Goal: Task Accomplishment & Management: Use online tool/utility

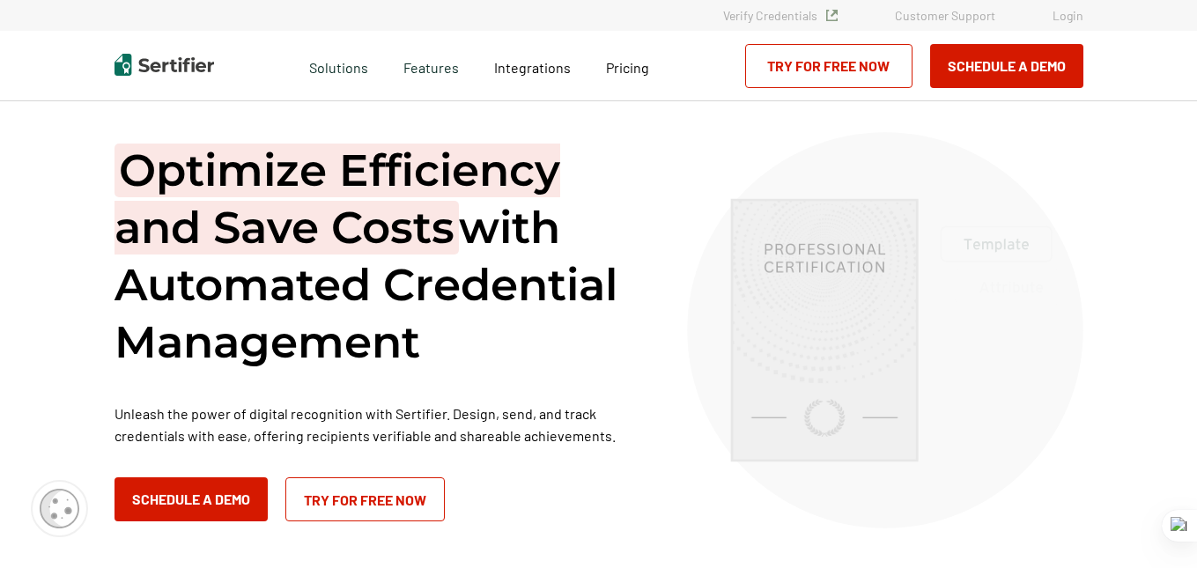
click at [1061, 18] on link "Login" at bounding box center [1068, 15] width 31 height 15
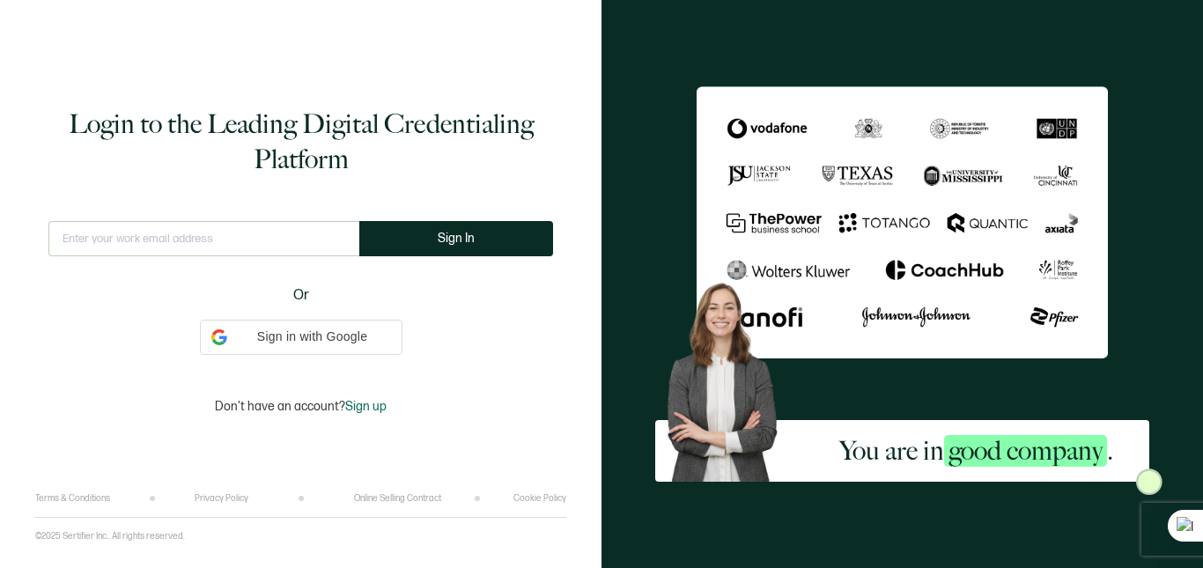
click at [107, 246] on input "text" at bounding box center [203, 238] width 311 height 35
type input "stephanie@allin1medicalbillingandprovidercredentialing.com"
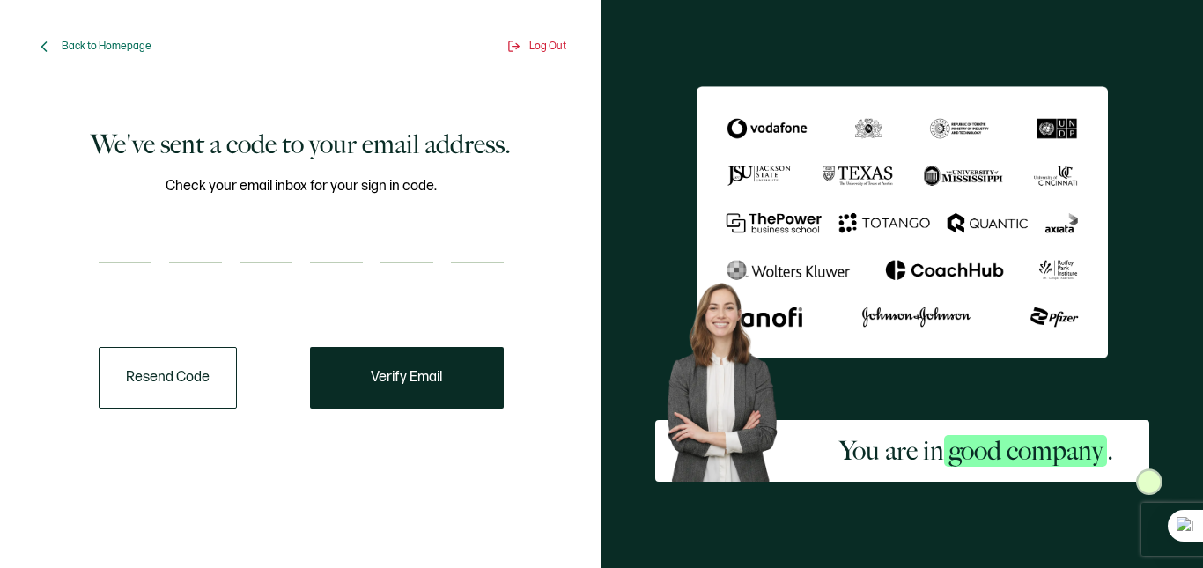
click at [107, 245] on input "number" at bounding box center [125, 245] width 53 height 35
type input "5"
type input "9"
type input "7"
type input "0"
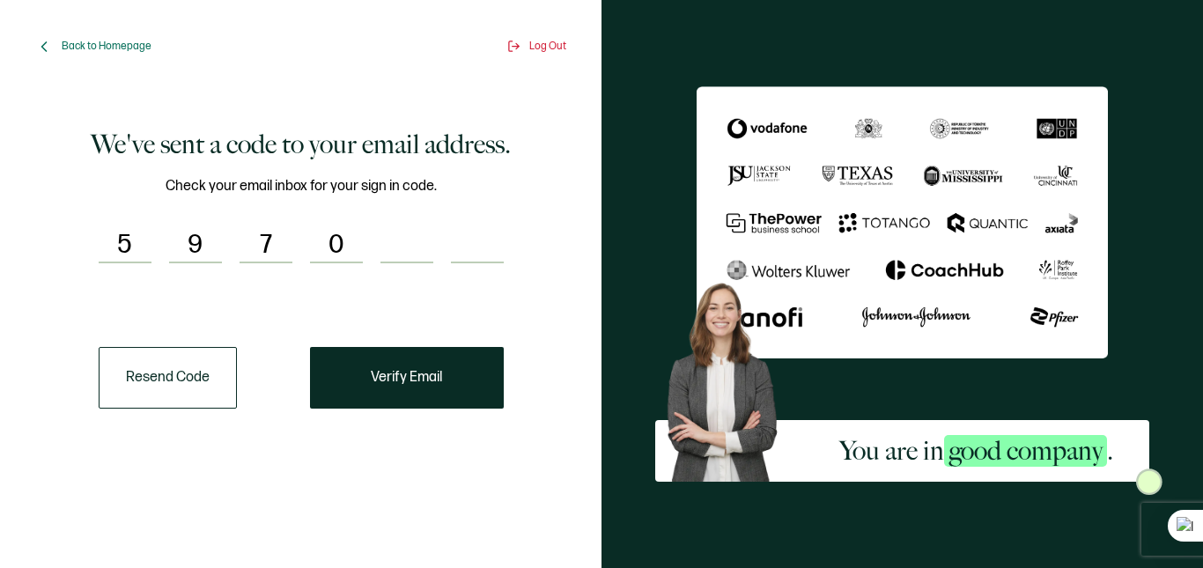
type input "4"
type input "1"
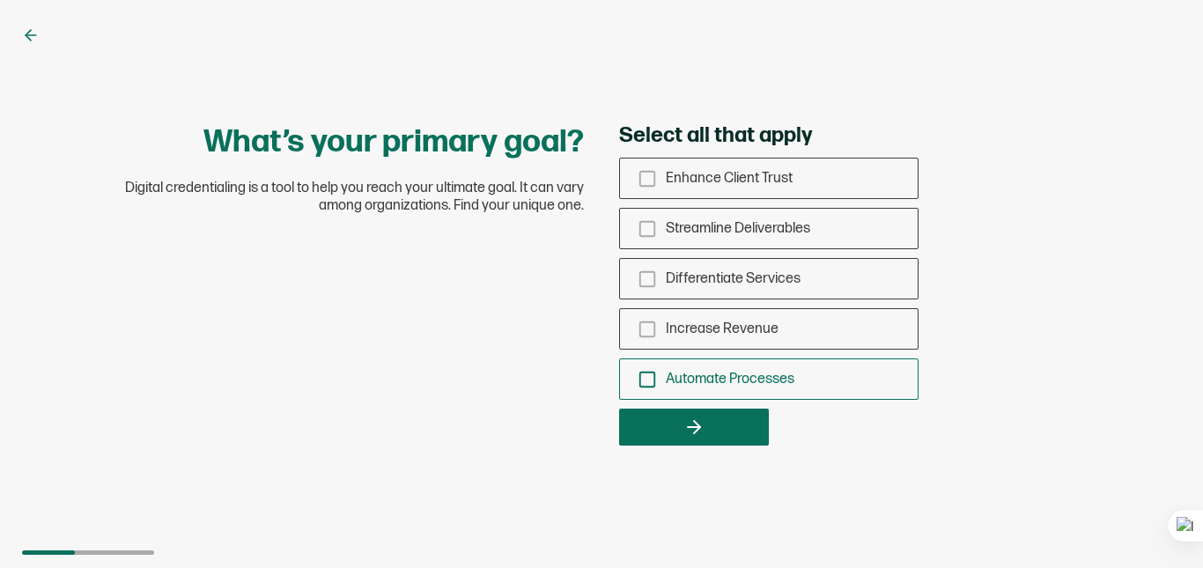
click at [653, 384] on icon "checkbox-group" at bounding box center [647, 379] width 19 height 19
click at [0, 0] on input "Automate Processes" at bounding box center [0, 0] width 0 height 0
click at [655, 332] on rect "checkbox-group" at bounding box center [647, 329] width 15 height 15
click at [0, 0] on input "Increase Revenue" at bounding box center [0, 0] width 0 height 0
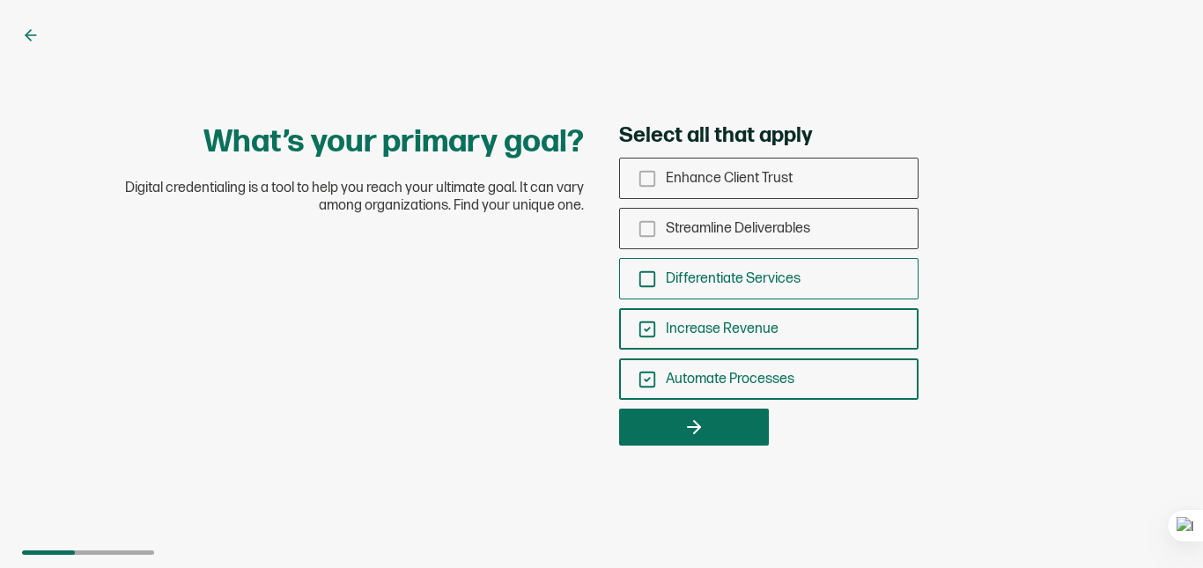
click at [652, 280] on icon "checkbox-group" at bounding box center [647, 279] width 19 height 19
click at [0, 0] on input "Differentiate Services" at bounding box center [0, 0] width 0 height 0
click at [648, 227] on icon "checkbox-group" at bounding box center [647, 228] width 19 height 19
click at [0, 0] on input "Streamline Deliverables" at bounding box center [0, 0] width 0 height 0
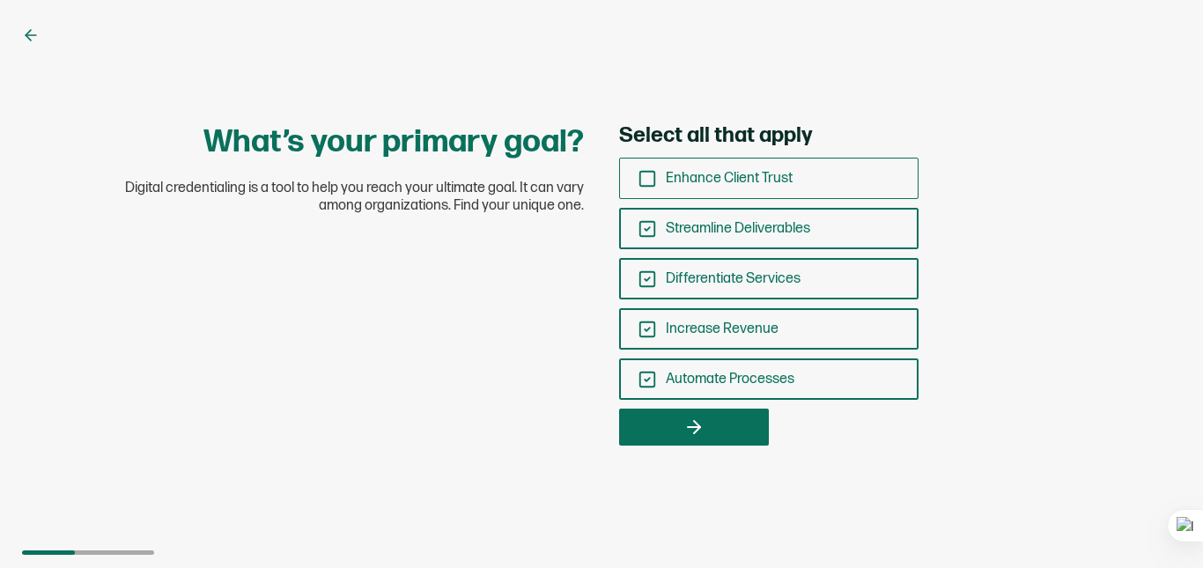
click at [655, 183] on rect "checkbox-group" at bounding box center [647, 178] width 15 height 15
click at [0, 0] on input "Enhance Client Trust" at bounding box center [0, 0] width 0 height 0
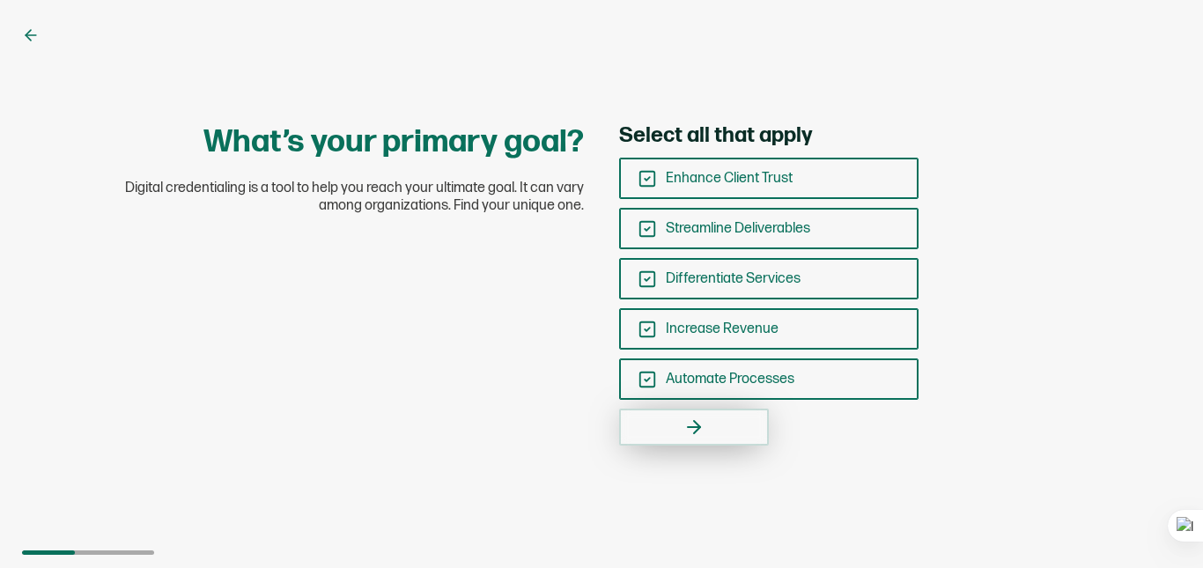
click at [668, 444] on button "button" at bounding box center [694, 427] width 150 height 37
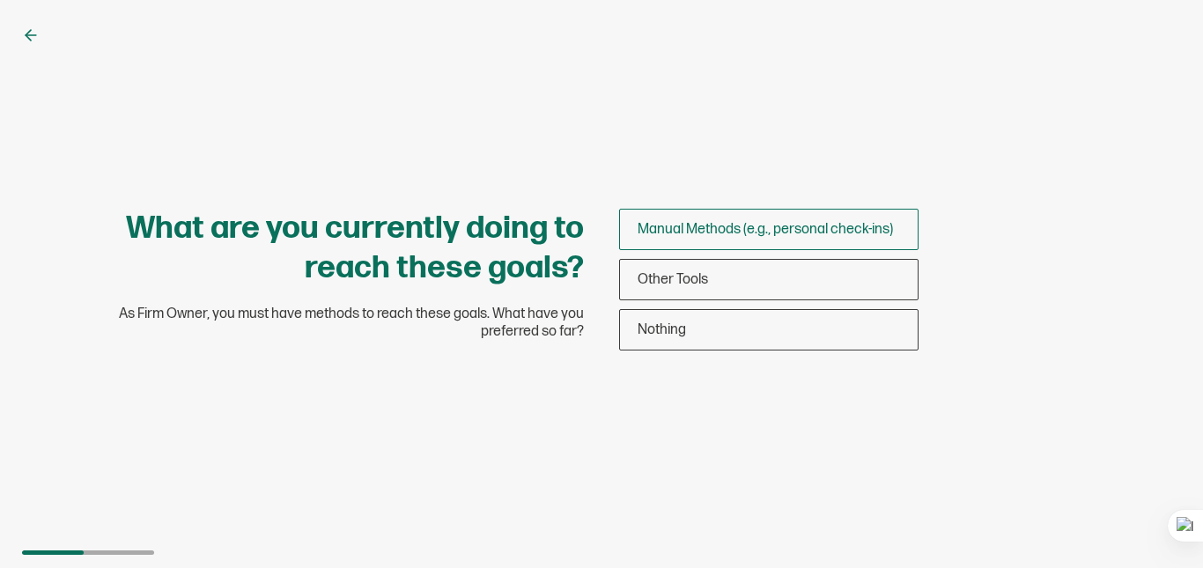
click at [687, 241] on div "Manual Methods (e.g., personal check-ins)" at bounding box center [769, 229] width 298 height 41
click at [0, 0] on input "Manual Methods (e.g., personal check-ins)" at bounding box center [0, 0] width 0 height 0
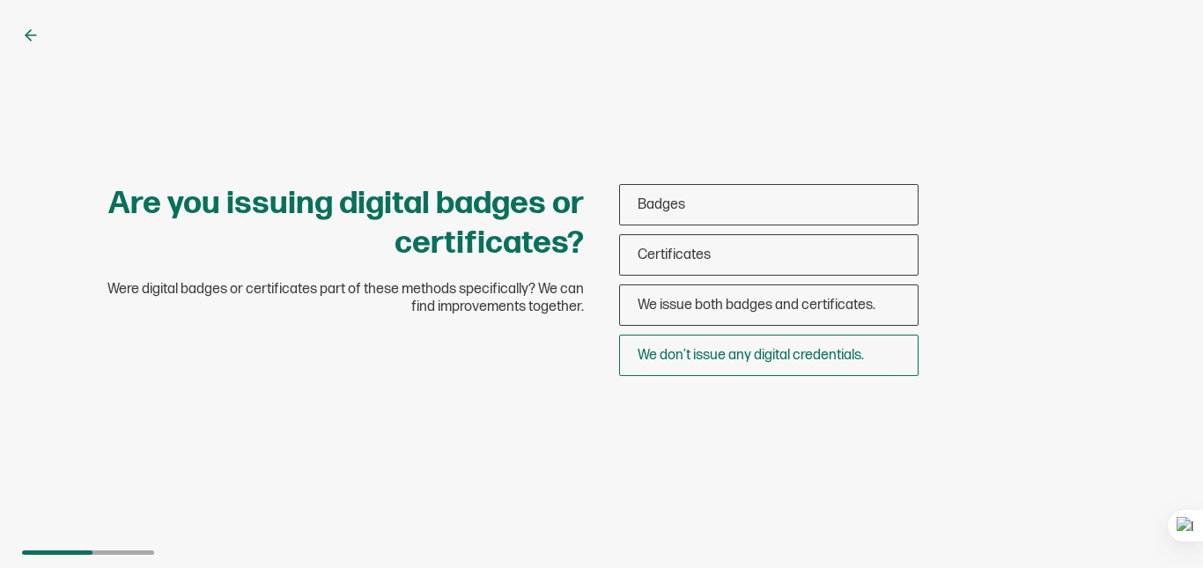
click at [766, 364] on div "We don’t issue any digital credentials." at bounding box center [769, 355] width 298 height 41
click at [0, 0] on input "We don’t issue any digital credentials." at bounding box center [0, 0] width 0 height 0
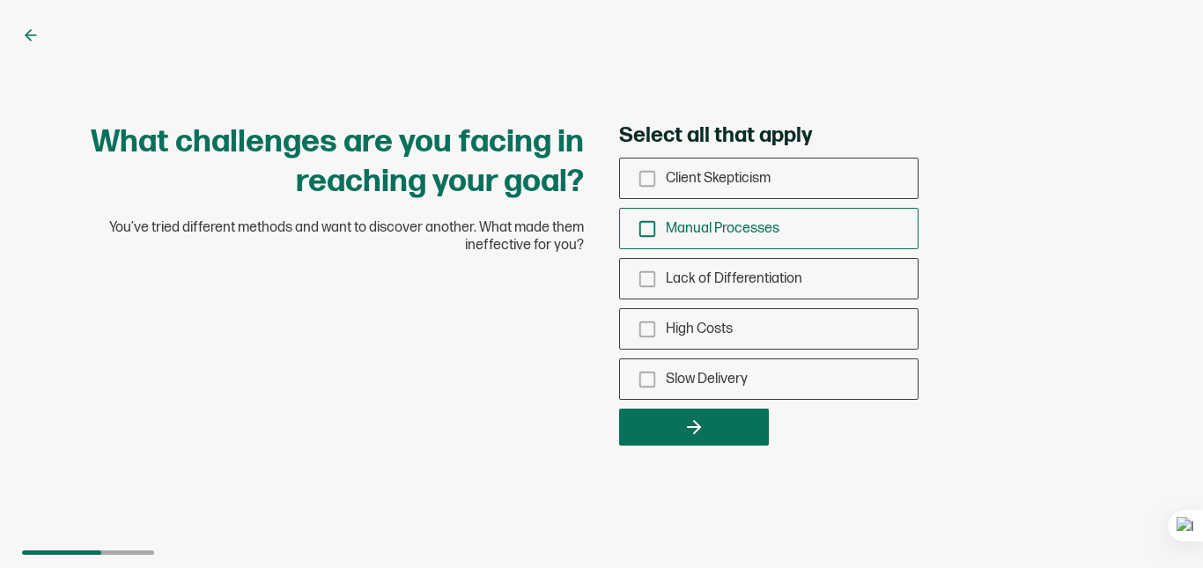
click at [655, 226] on rect "checkbox-group" at bounding box center [647, 228] width 15 height 15
click at [0, 0] on input "Manual Processes" at bounding box center [0, 0] width 0 height 0
click at [644, 337] on rect "checkbox-group" at bounding box center [647, 329] width 15 height 15
click at [0, 0] on input "High Costs" at bounding box center [0, 0] width 0 height 0
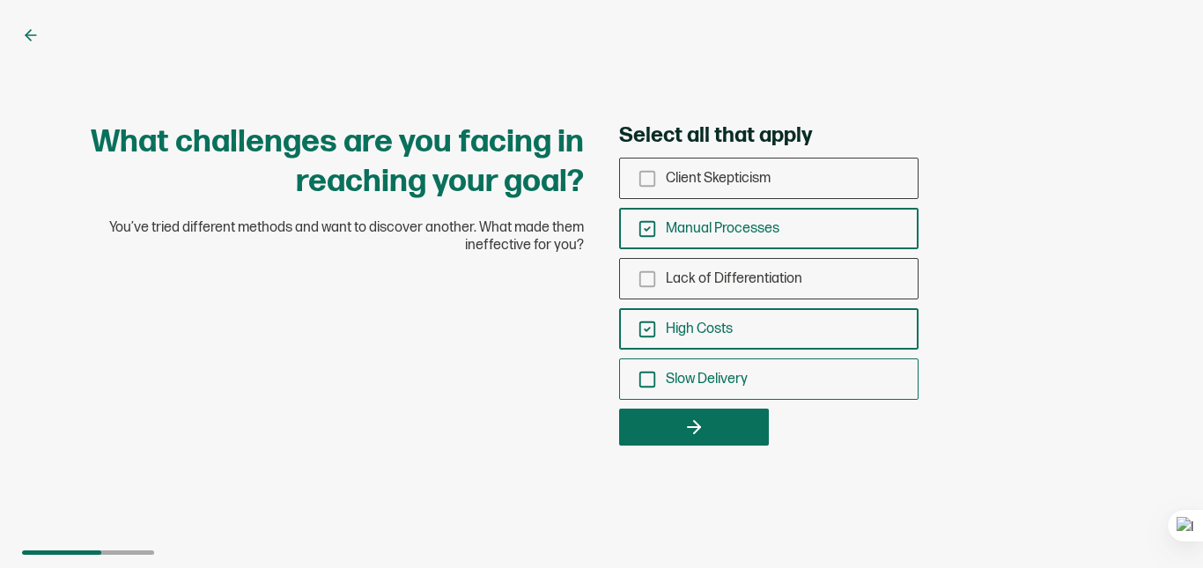
click at [643, 376] on icon "checkbox-group" at bounding box center [647, 379] width 19 height 19
click at [0, 0] on input "Slow Delivery" at bounding box center [0, 0] width 0 height 0
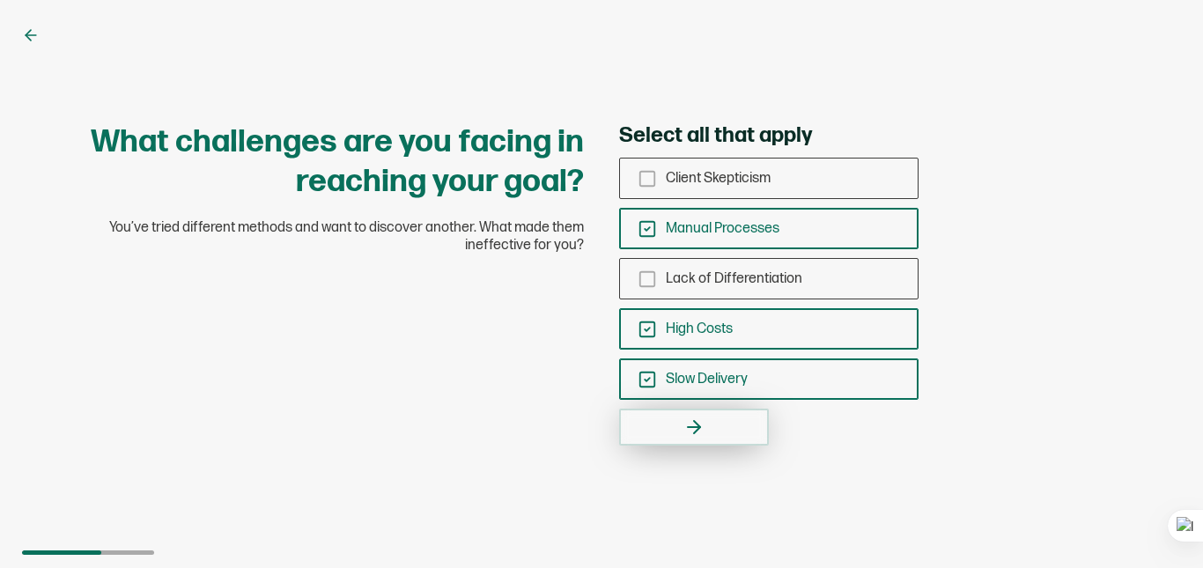
click at [710, 422] on button "button" at bounding box center [694, 427] width 150 height 37
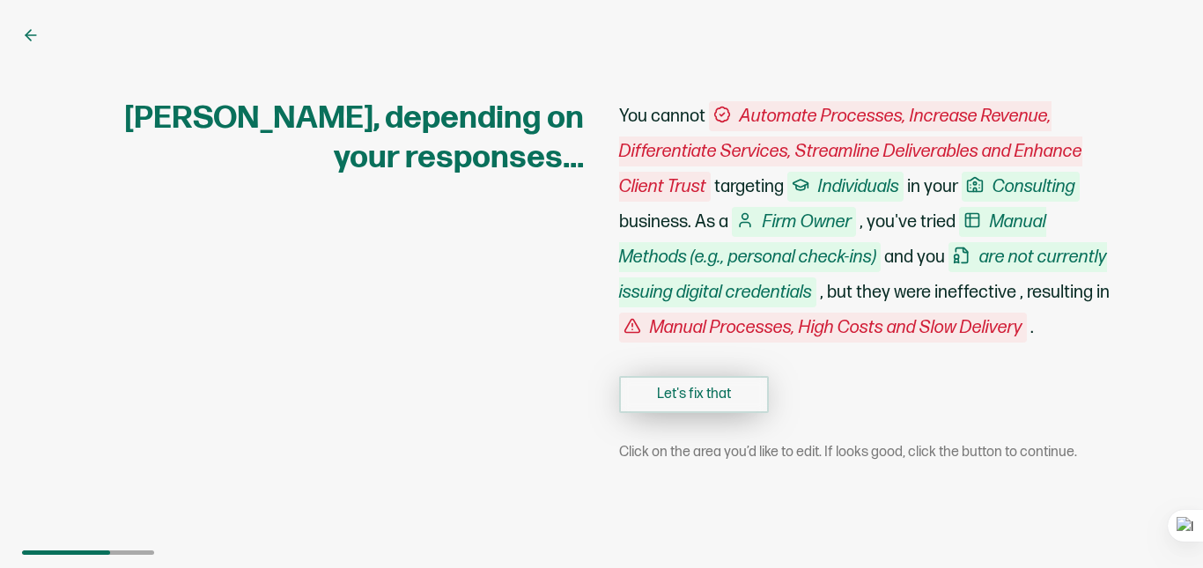
click at [727, 408] on button "Let's fix that" at bounding box center [694, 394] width 150 height 37
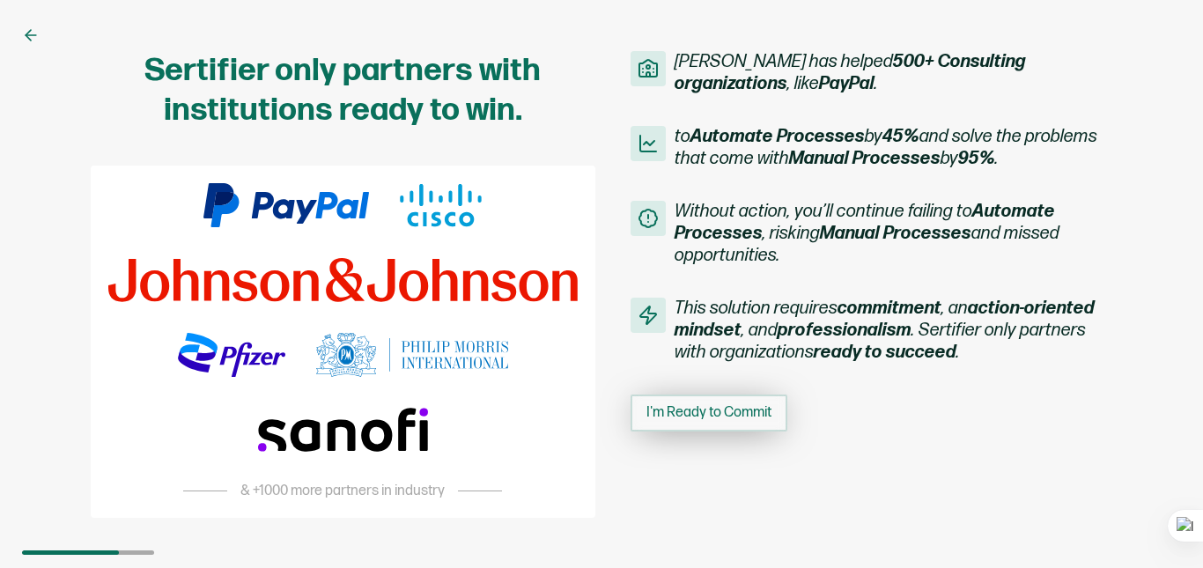
click at [751, 418] on span "I'm Ready to Commit" at bounding box center [709, 413] width 125 height 14
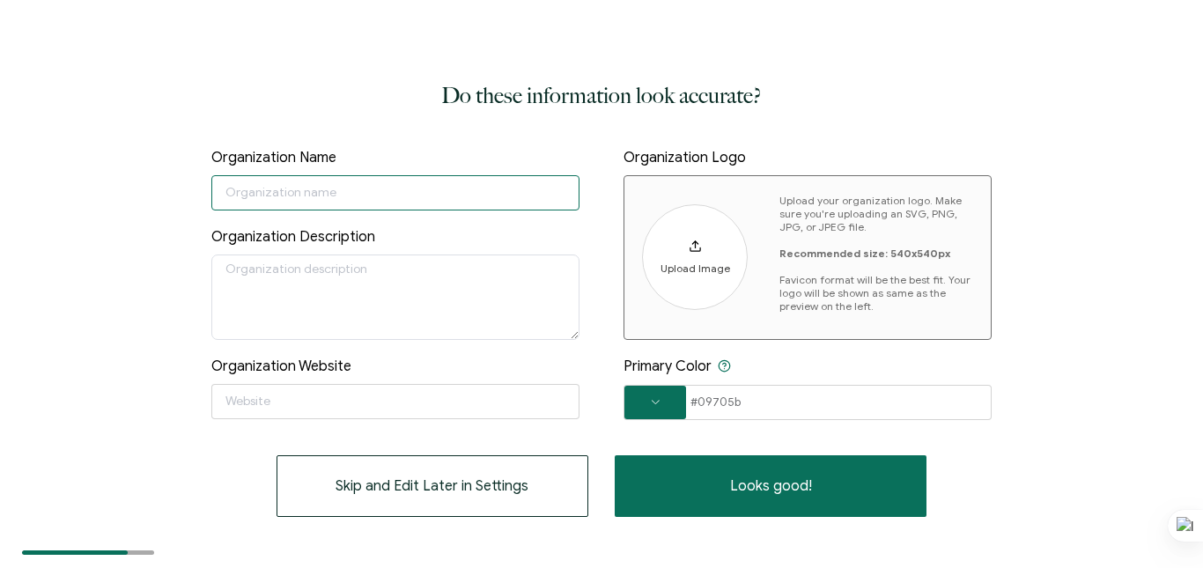
click at [322, 176] on input "text" at bounding box center [395, 192] width 368 height 35
type input "All In 1 Medical Billing and Provider Credentialing Services"
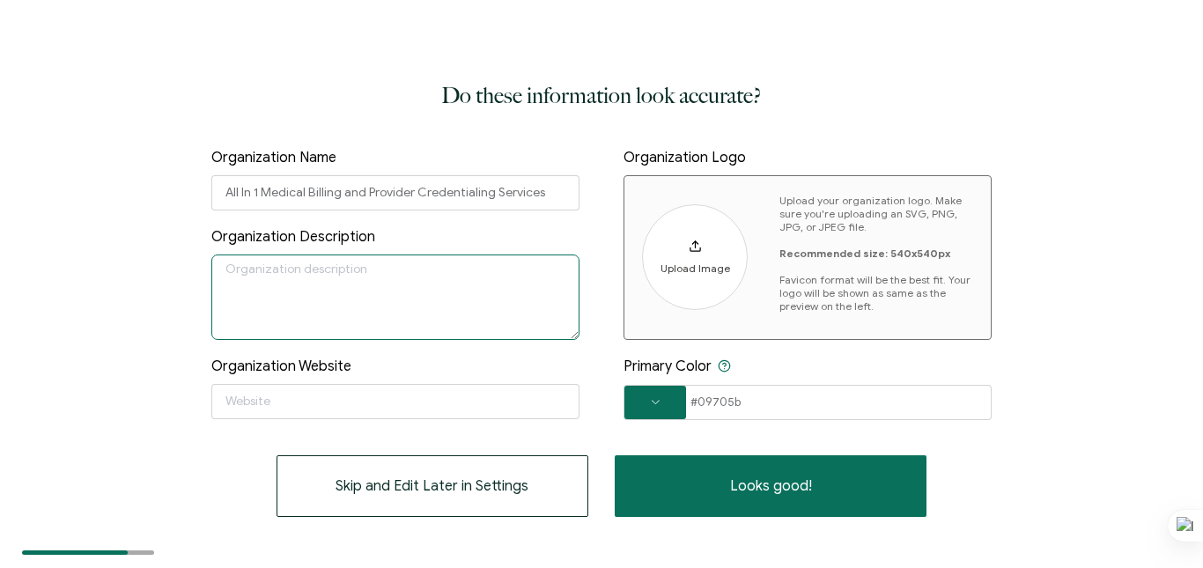
click at [285, 266] on textarea at bounding box center [395, 297] width 368 height 85
click at [405, 273] on textarea at bounding box center [395, 297] width 368 height 85
paste textarea "All In 1 Medical Billing and Provider Credentialing Services is your healthcare…"
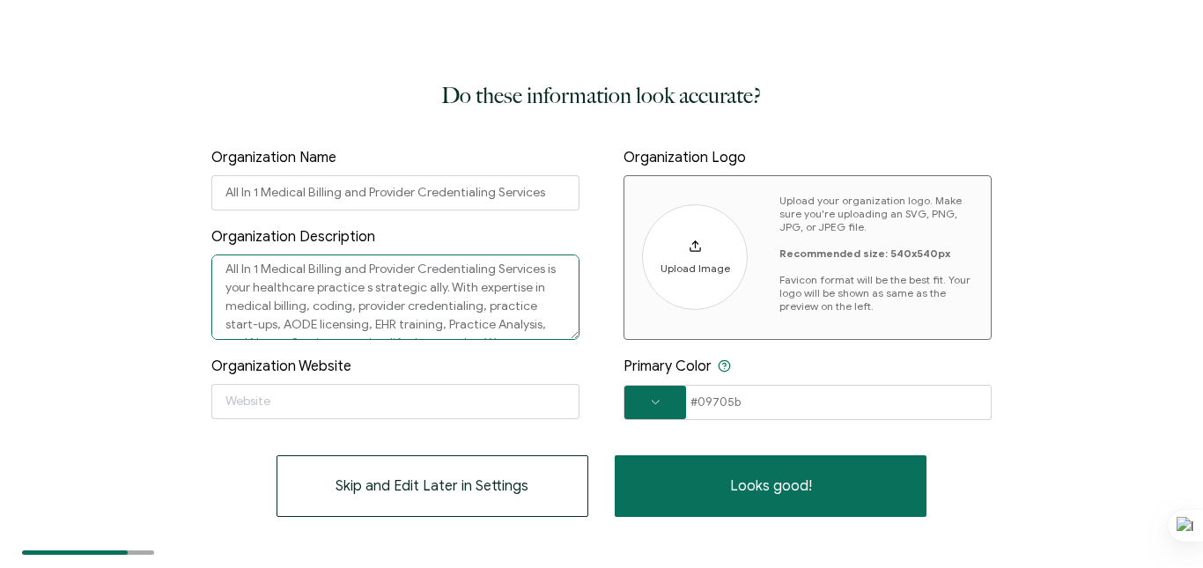
scroll to position [123, 0]
type textarea "All In 1 Medical Billing and Provider Credentialing Services is your healthcare…"
click at [284, 384] on input "text" at bounding box center [395, 401] width 368 height 35
click at [368, 406] on input "text" at bounding box center [395, 401] width 368 height 35
paste input "https://www.allin1medicalbillingandprovidercredentialing.org/"
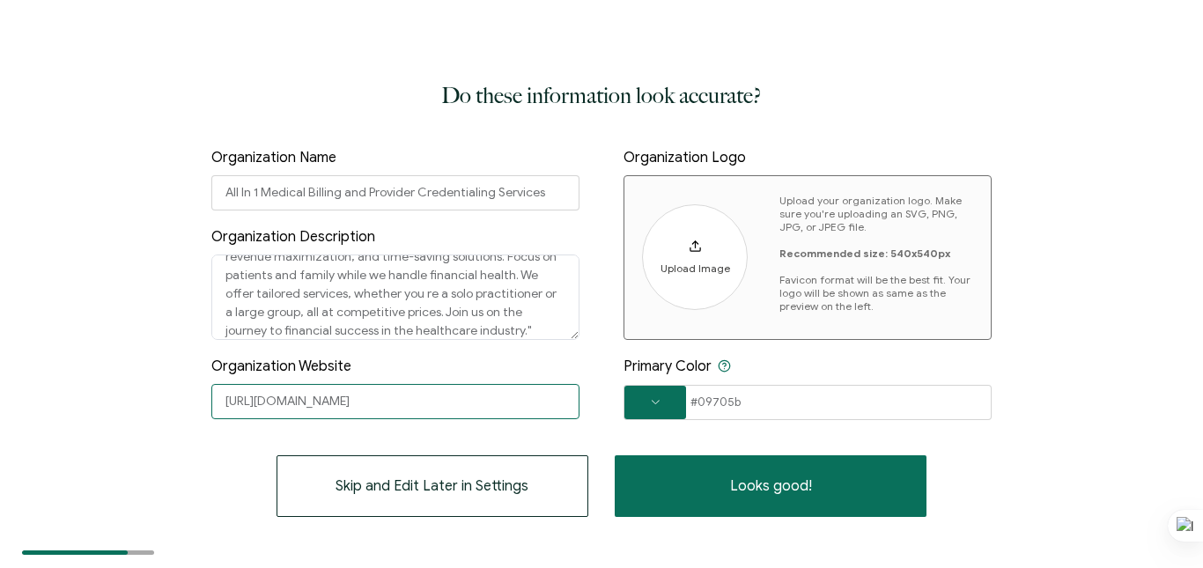
type input "https://www.allin1medicalbillingandprovidercredentialing.org/"
click at [656, 400] on span at bounding box center [656, 402] width 62 height 11
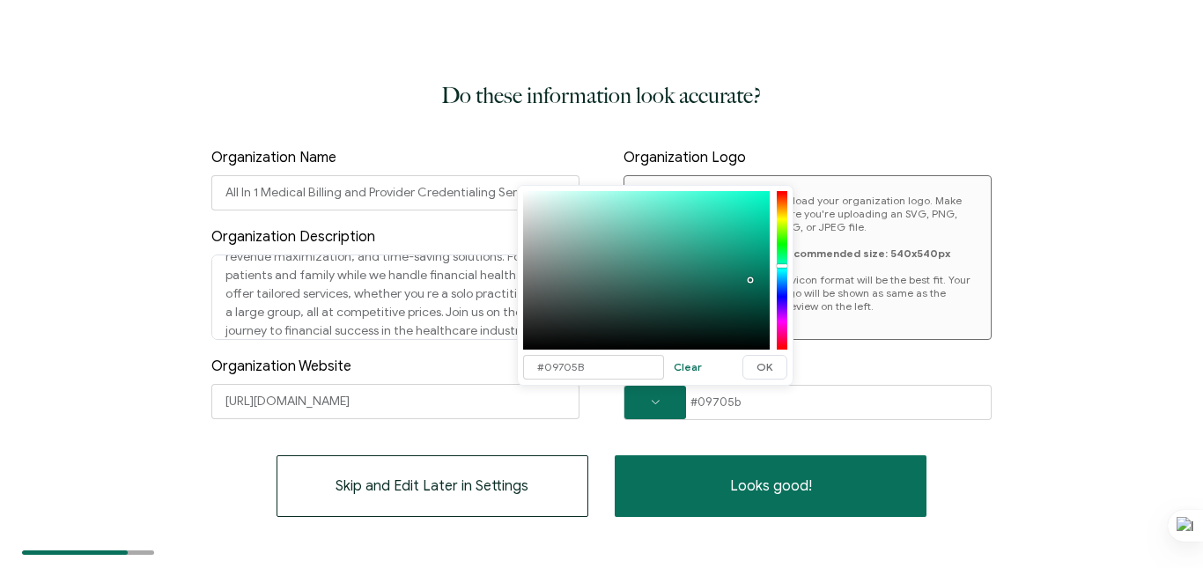
click at [781, 312] on div at bounding box center [782, 270] width 11 height 155
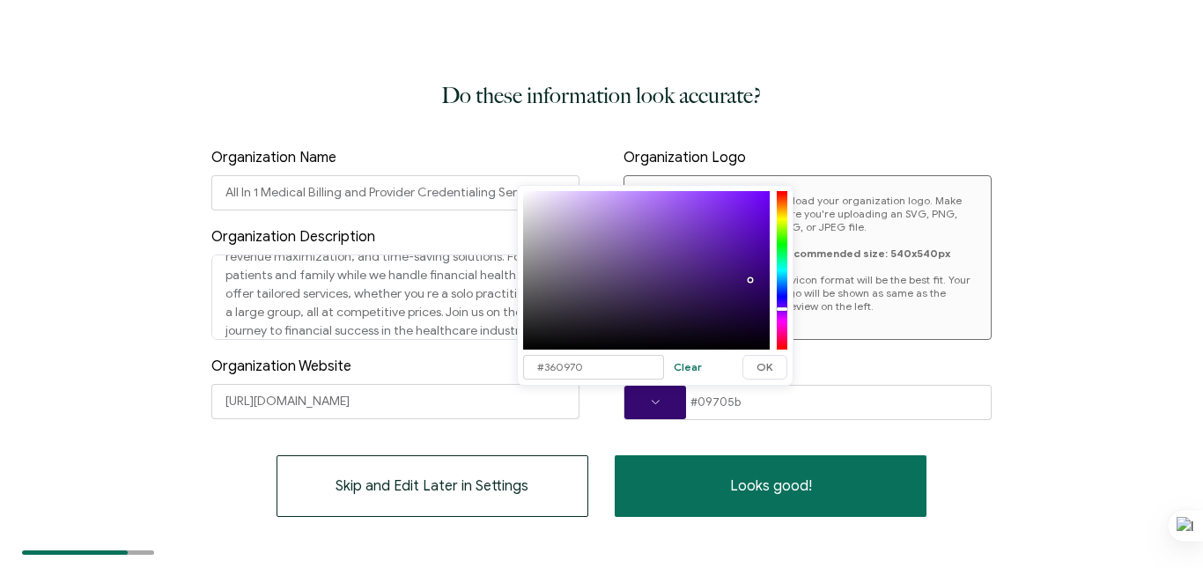
click at [781, 307] on div at bounding box center [782, 270] width 11 height 159
click at [732, 270] on div at bounding box center [646, 270] width 247 height 159
click at [808, 429] on div "Do these information look accurate? Organization Name All In 1 Medical Billing …" at bounding box center [601, 297] width 781 height 439
type input "#09705B"
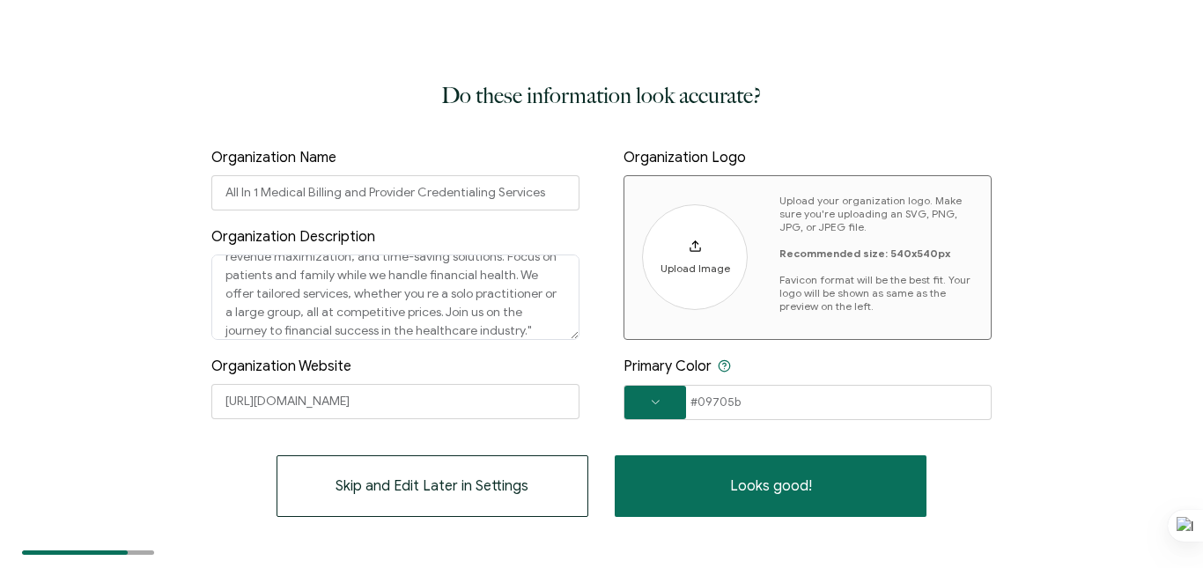
click at [655, 415] on span at bounding box center [656, 402] width 62 height 33
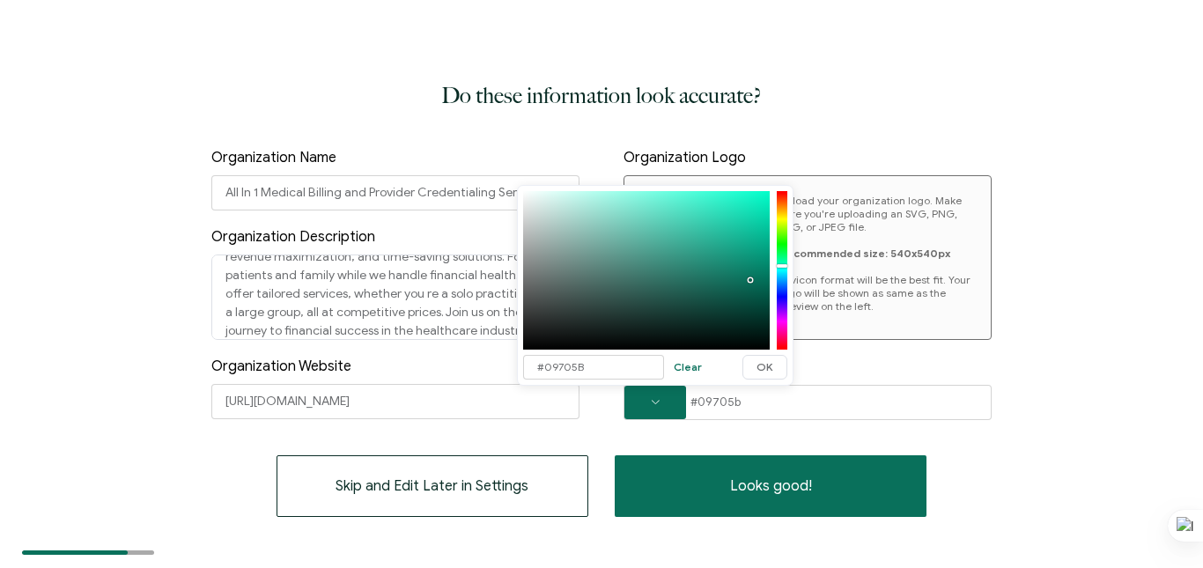
click at [780, 307] on div at bounding box center [782, 270] width 11 height 155
type input "#360970"
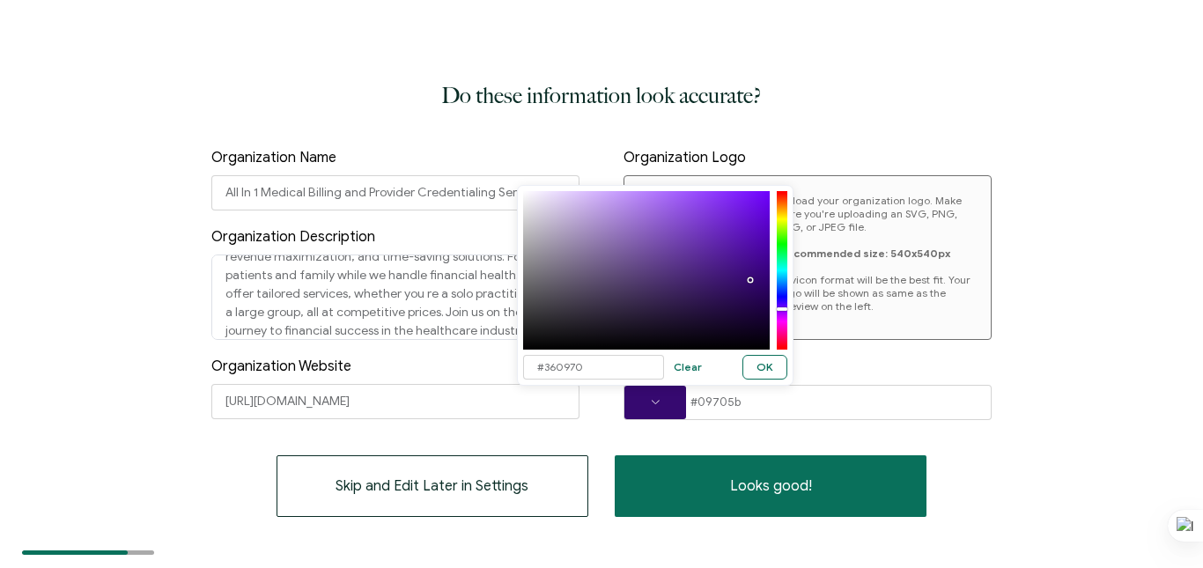
click at [761, 368] on span "OK" at bounding box center [765, 367] width 17 height 11
type input "#360970"
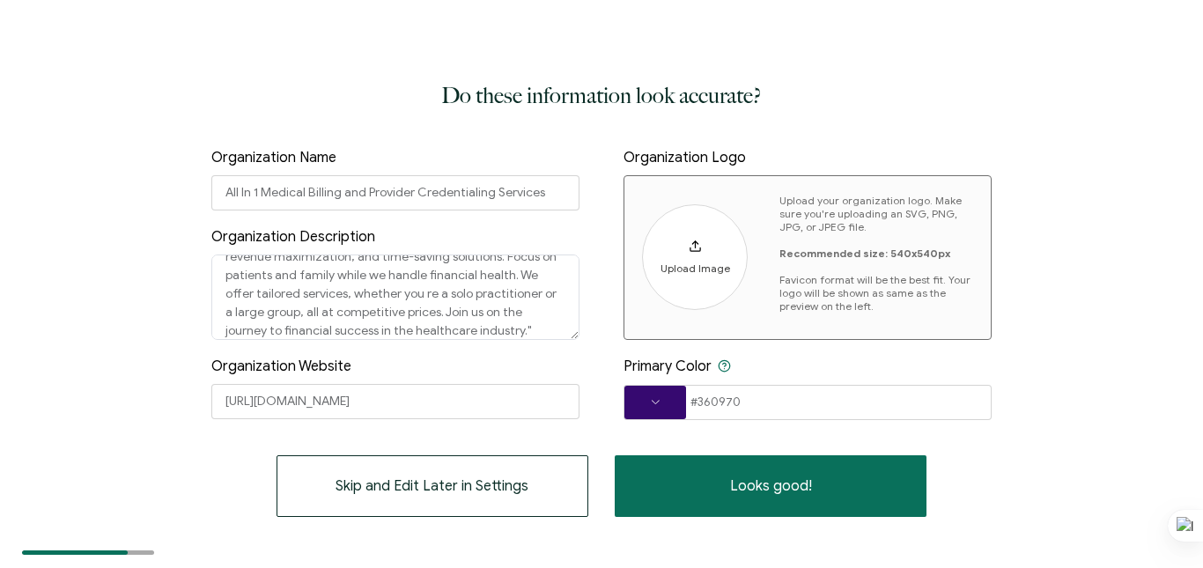
click at [700, 250] on icon at bounding box center [695, 250] width 10 height 4
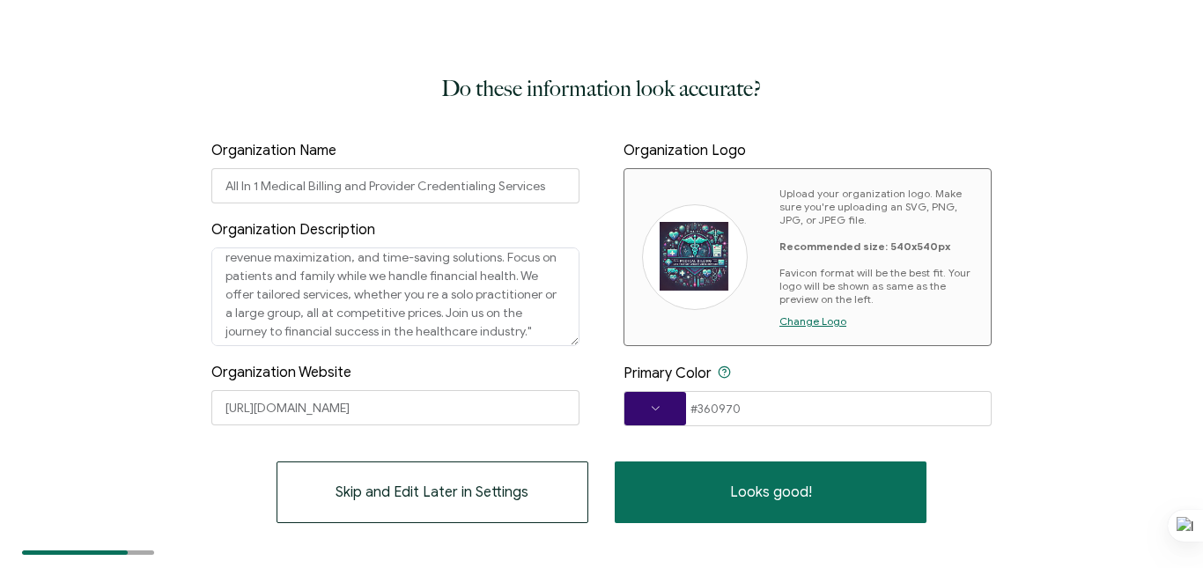
click at [822, 321] on span "Change Logo" at bounding box center [813, 321] width 67 height 13
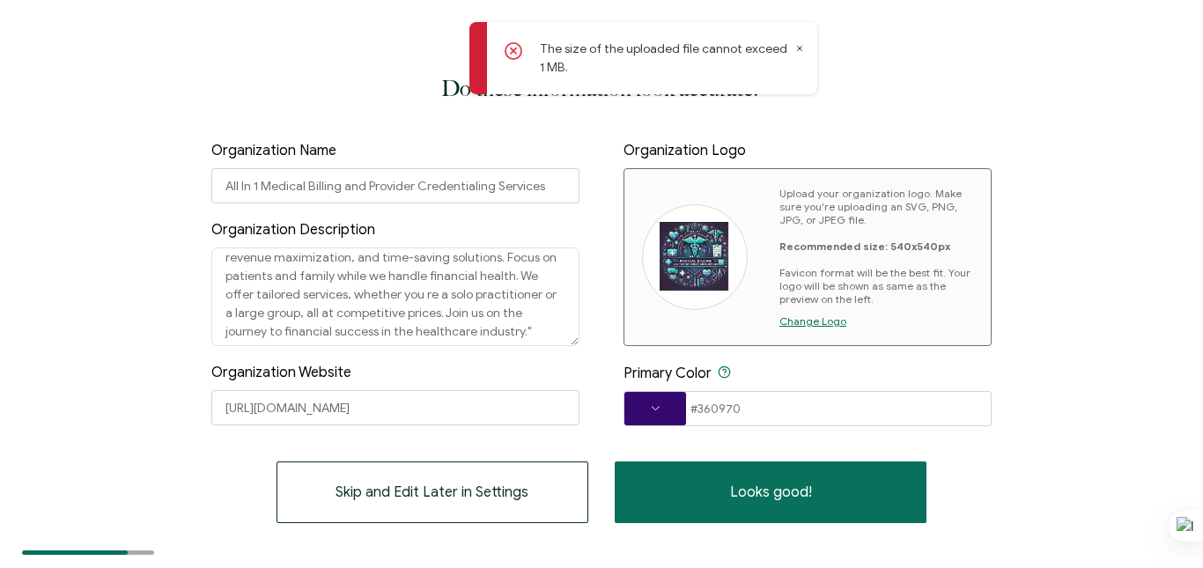
click at [810, 322] on span "Change Logo" at bounding box center [813, 321] width 67 height 13
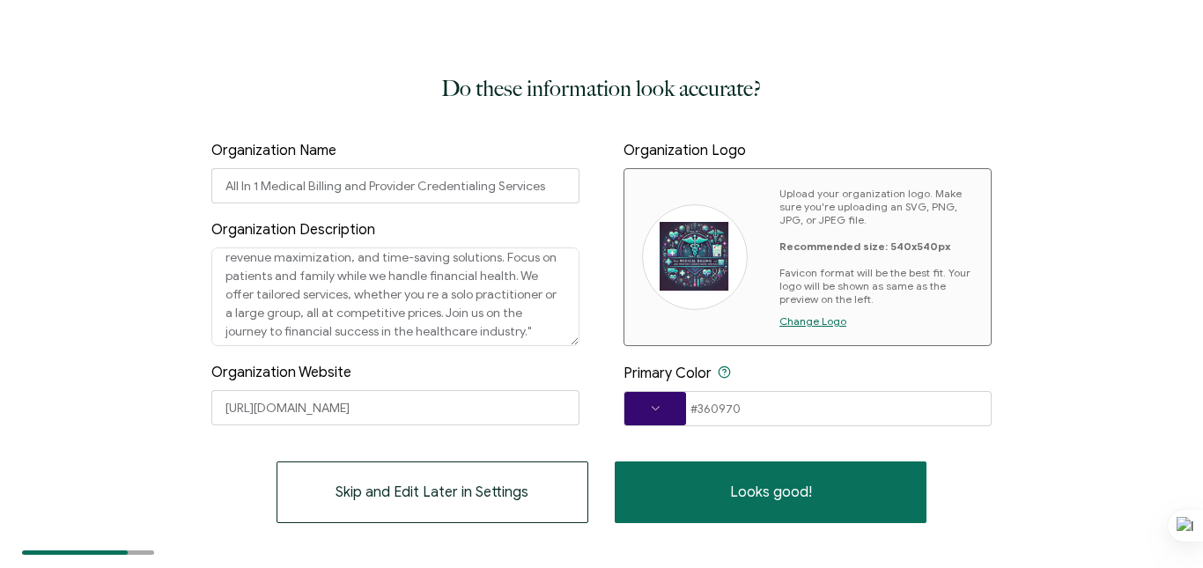
click at [811, 319] on span "Change Logo" at bounding box center [813, 321] width 67 height 13
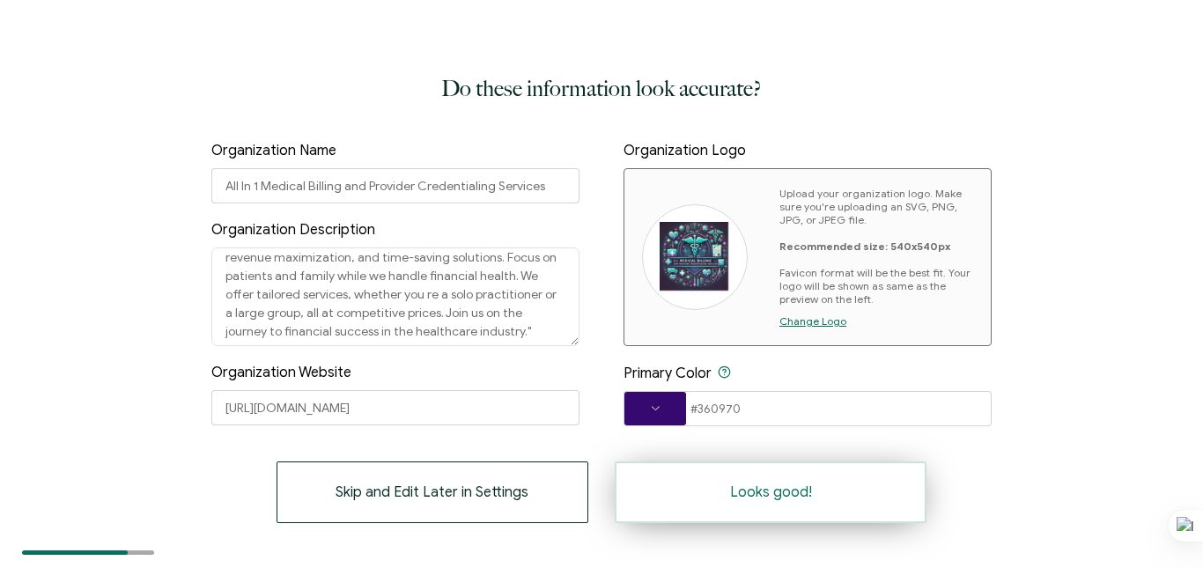
click at [730, 492] on button "Looks good!" at bounding box center [771, 493] width 312 height 62
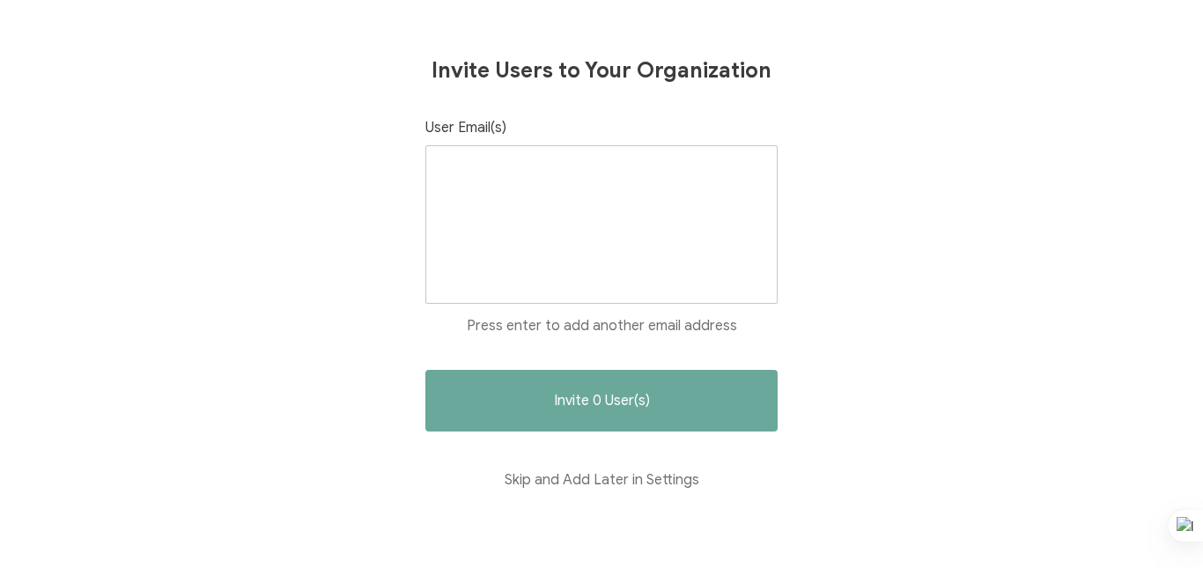
drag, startPoint x: 951, startPoint y: 467, endPoint x: 927, endPoint y: 465, distance: 23.9
drag, startPoint x: 927, startPoint y: 465, endPoint x: 144, endPoint y: -40, distance: 931.8
drag, startPoint x: 144, startPoint y: -40, endPoint x: 157, endPoint y: 376, distance: 416.0
drag, startPoint x: 157, startPoint y: 376, endPoint x: 988, endPoint y: 162, distance: 858.8
click at [989, 162] on div "Invite Users to Your Organization User Email(s) Press enter to add another emai…" at bounding box center [601, 284] width 1203 height 568
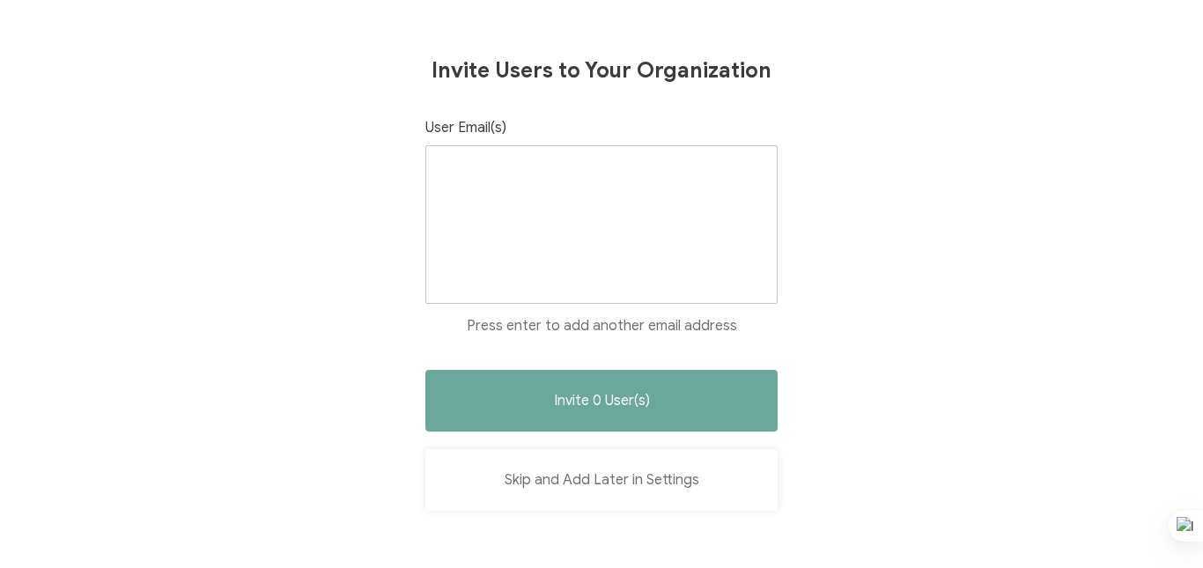
click at [664, 486] on button "Skip and Add Later in Settings" at bounding box center [602, 480] width 352 height 62
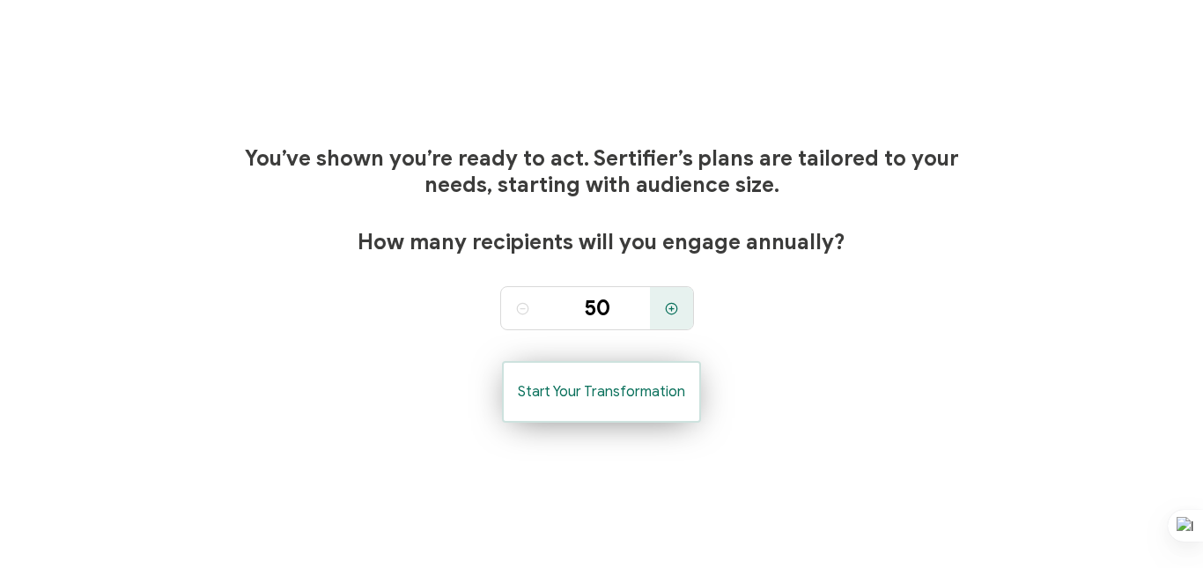
click at [579, 395] on span "Start Your Transformation" at bounding box center [601, 392] width 167 height 14
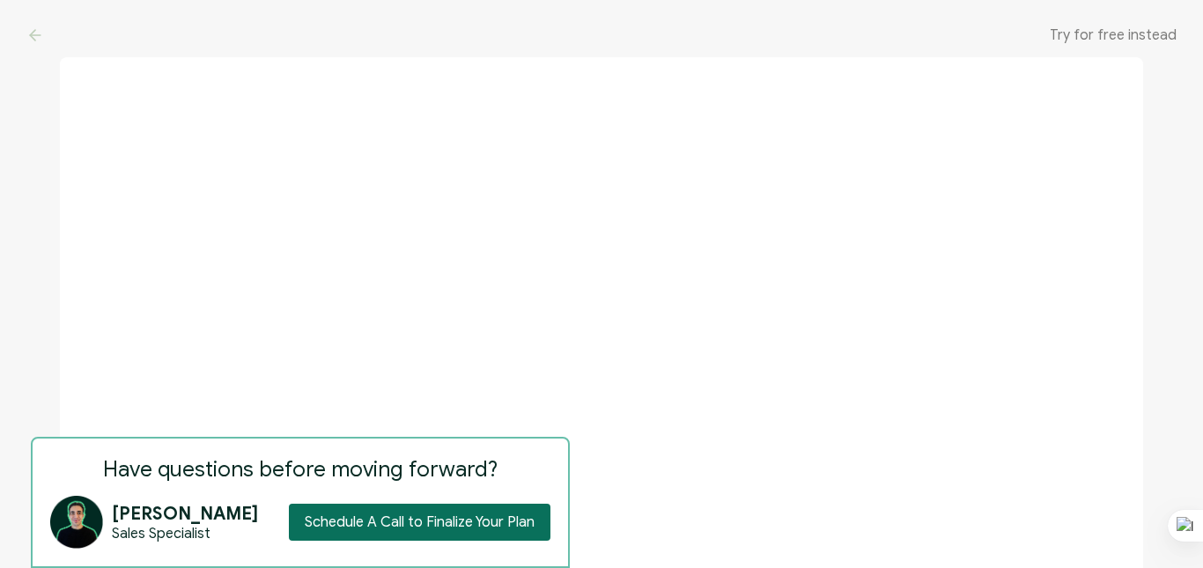
drag, startPoint x: 591, startPoint y: 393, endPoint x: 1122, endPoint y: 32, distance: 641.7
click at [1122, 32] on span "Try for free instead" at bounding box center [1113, 35] width 127 height 18
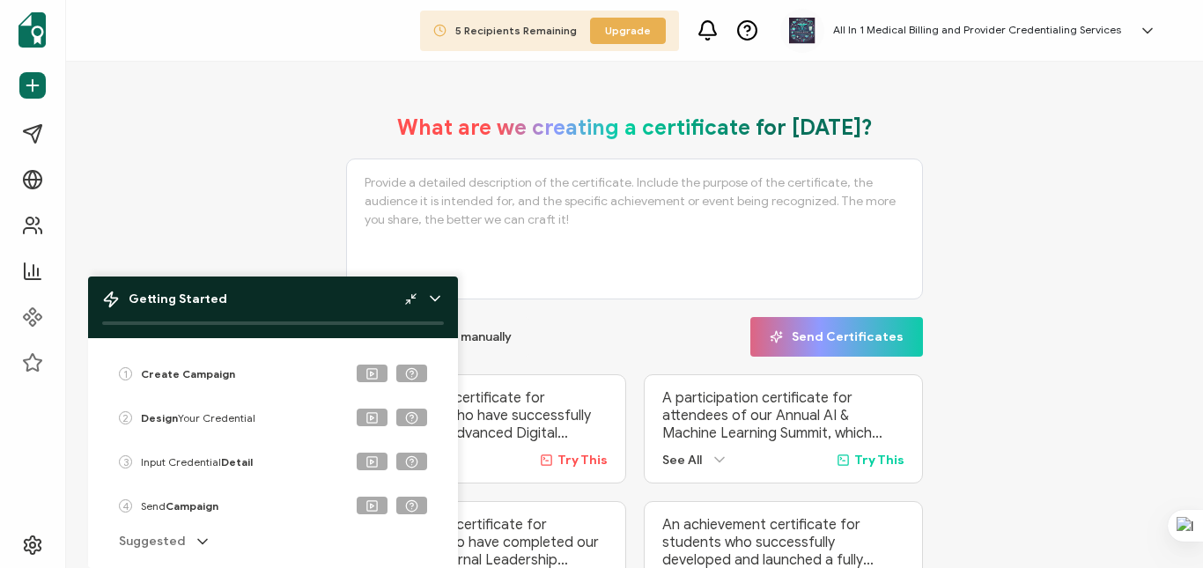
click at [426, 303] on div at bounding box center [424, 299] width 40 height 18
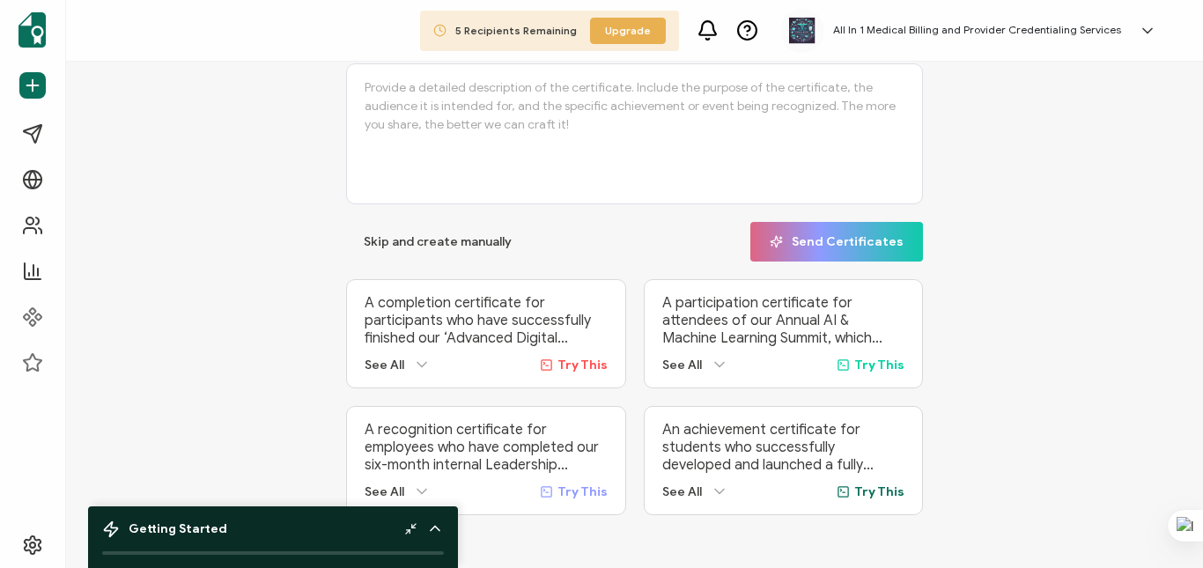
scroll to position [104, 0]
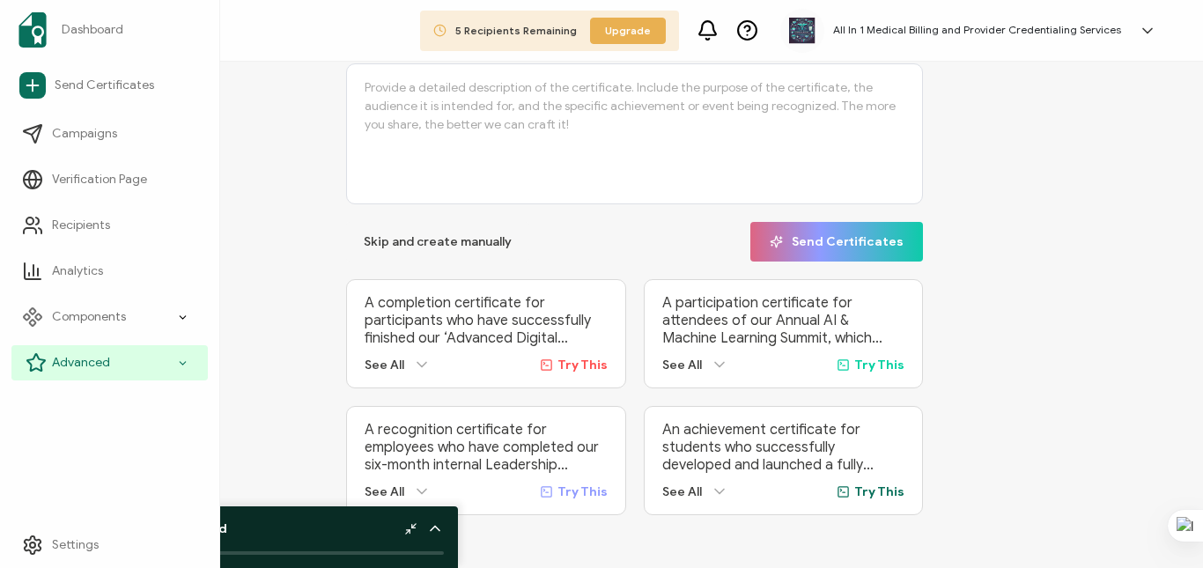
click at [107, 353] on div "Advanced" at bounding box center [109, 362] width 196 height 35
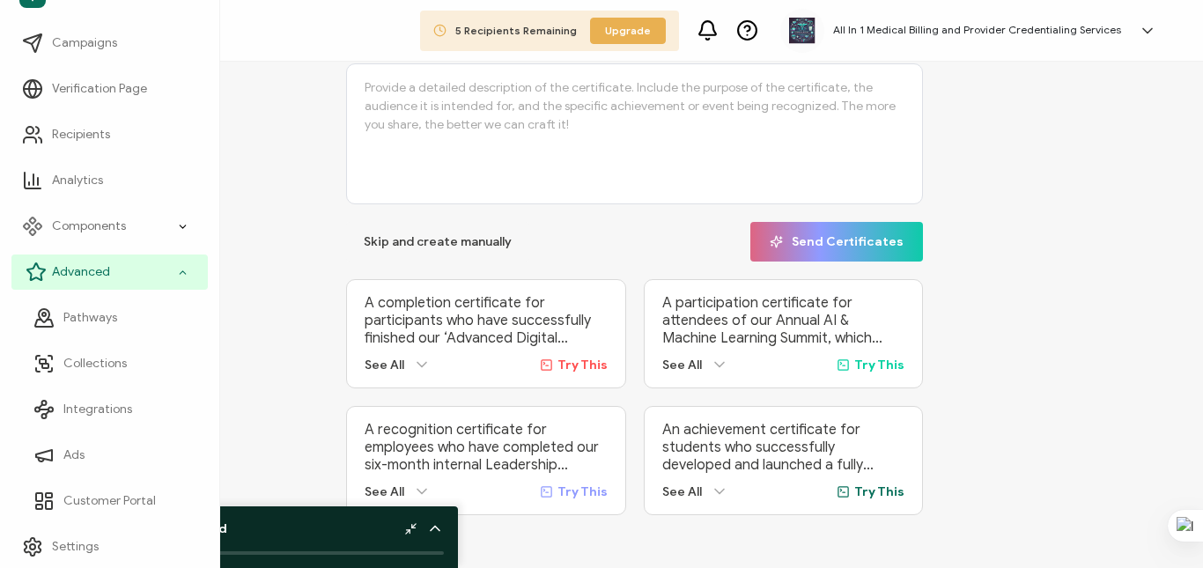
scroll to position [93, 0]
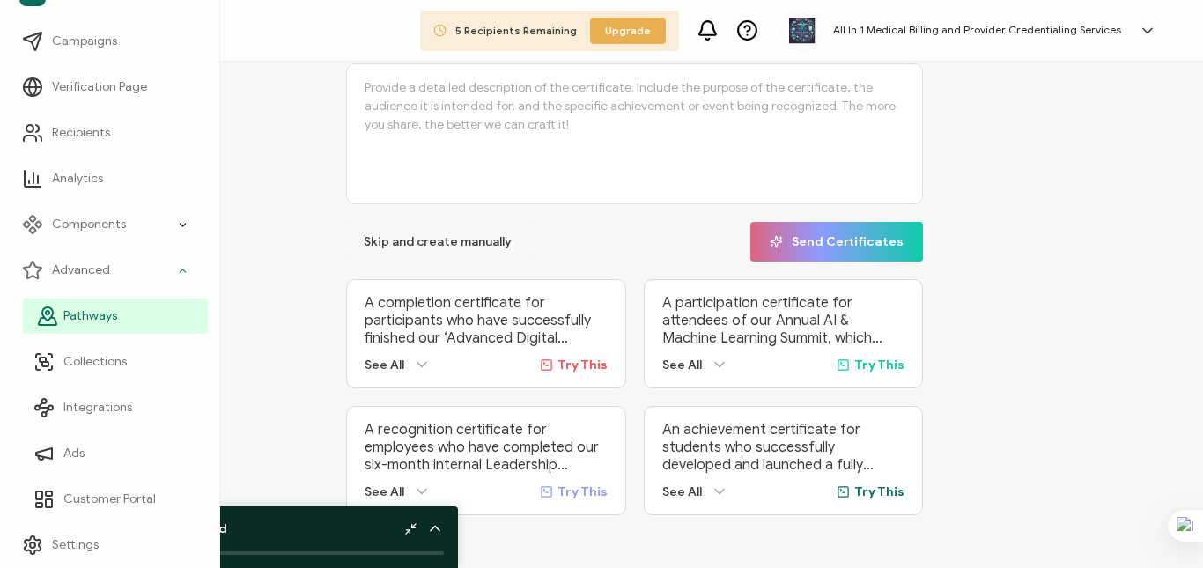
click at [85, 314] on span "Pathways" at bounding box center [90, 316] width 54 height 18
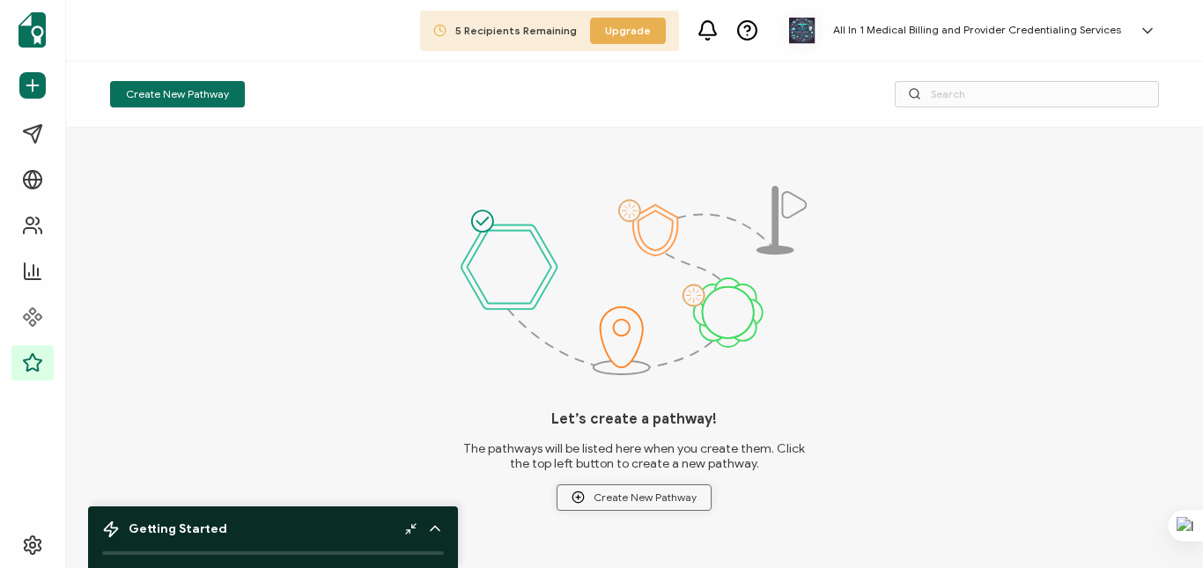
click at [678, 502] on span "Create New Pathway" at bounding box center [634, 497] width 125 height 13
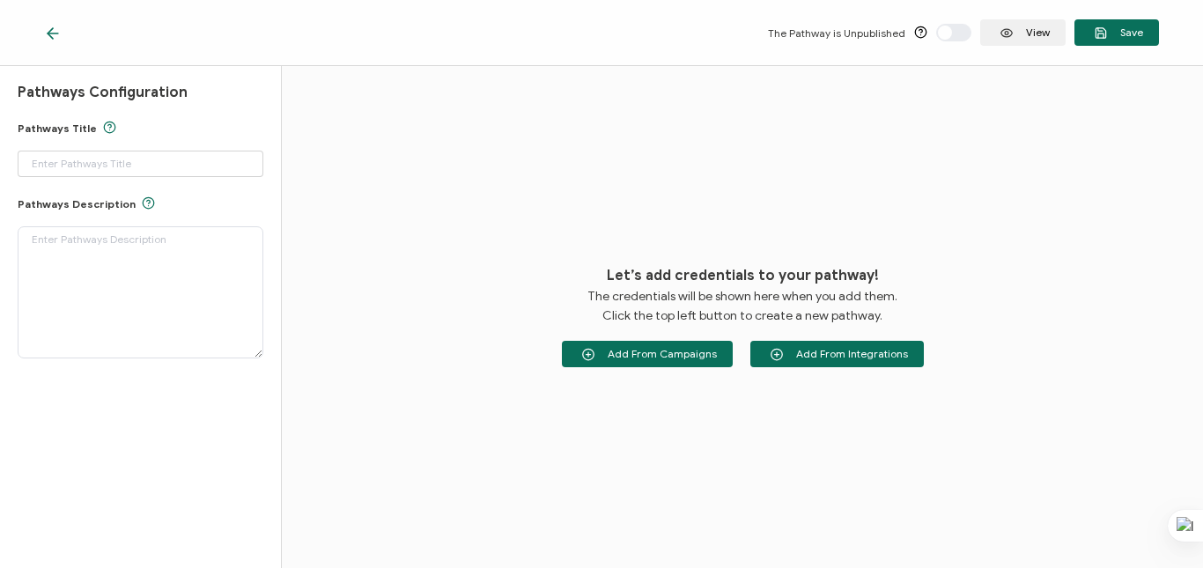
type input "Pathway 1"
drag, startPoint x: 877, startPoint y: 507, endPoint x: 64, endPoint y: 266, distance: 848.0
click at [57, 263] on textarea at bounding box center [141, 292] width 246 height 132
drag, startPoint x: 706, startPoint y: 321, endPoint x: 514, endPoint y: 286, distance: 195.1
click at [395, 120] on div "Let’s add credentials to your pathway! The credentials will be shown here when …" at bounding box center [743, 317] width 922 height 502
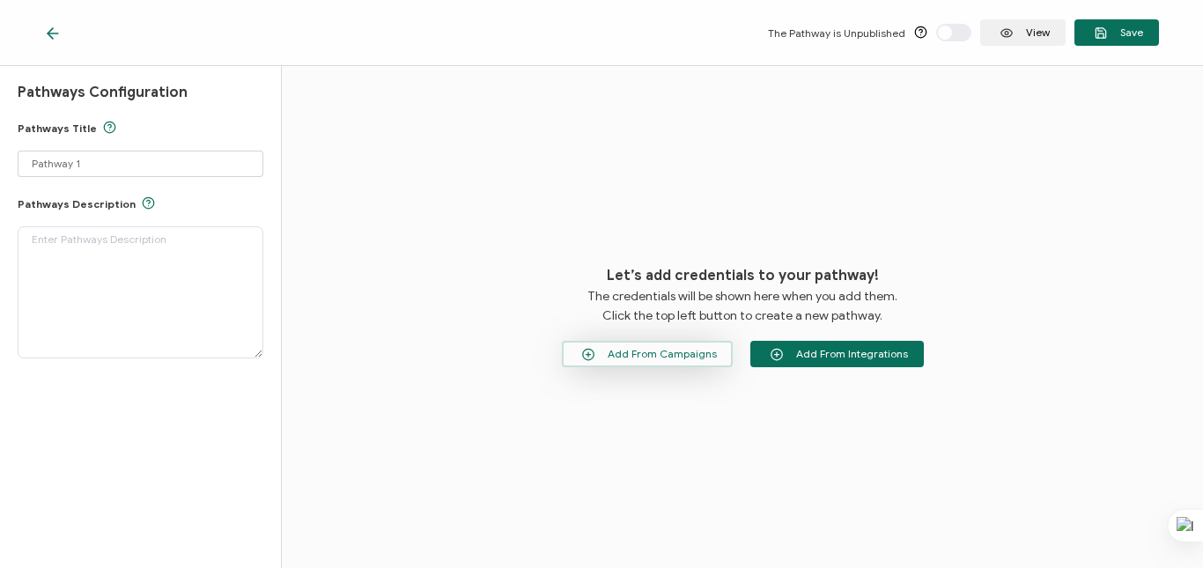
click at [599, 351] on icon "button" at bounding box center [588, 354] width 21 height 13
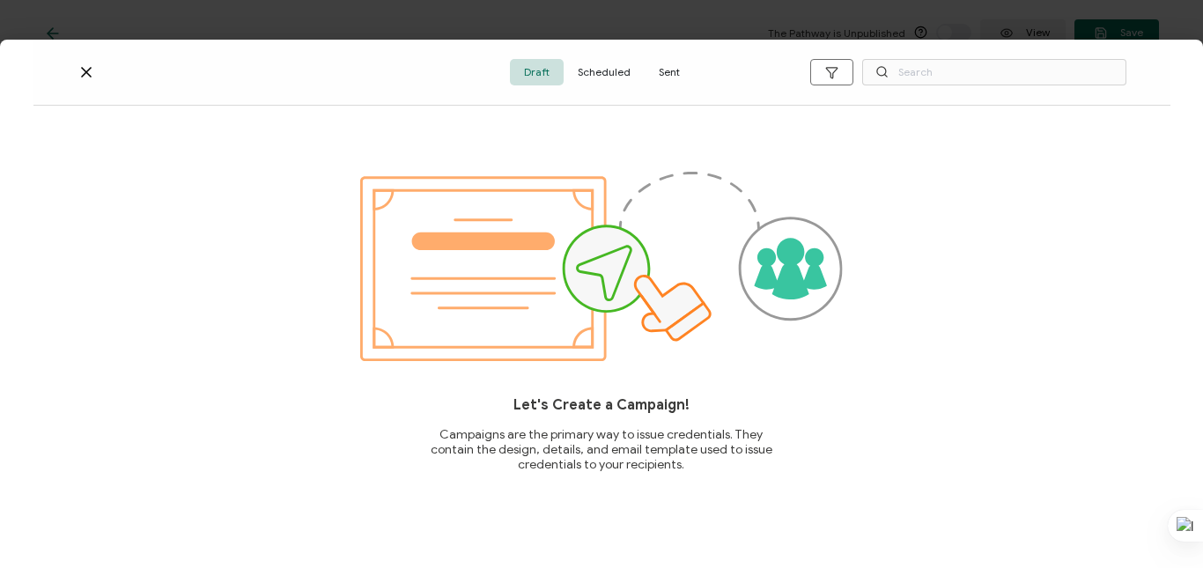
click at [82, 71] on icon at bounding box center [87, 72] width 18 height 18
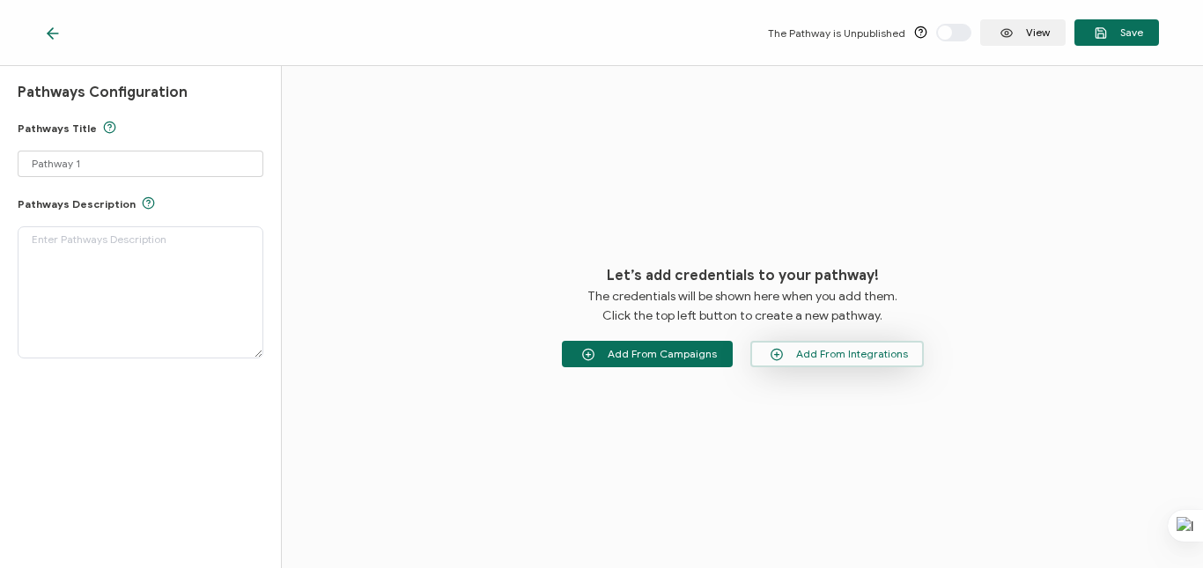
click at [796, 346] on button "Add From Integrations" at bounding box center [838, 354] width 174 height 26
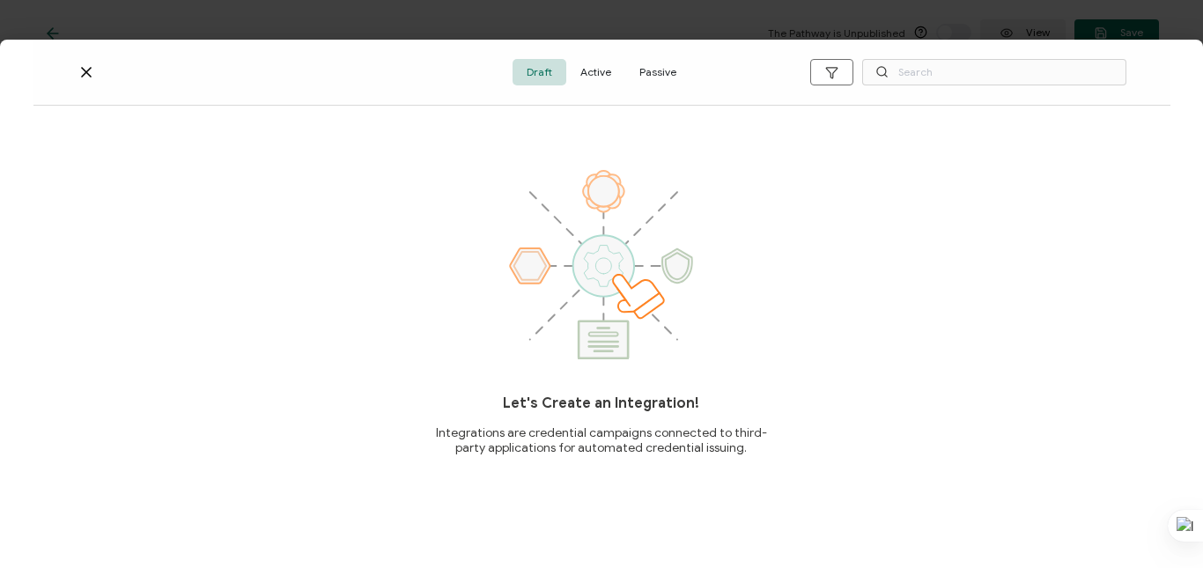
click at [78, 73] on icon at bounding box center [87, 72] width 18 height 18
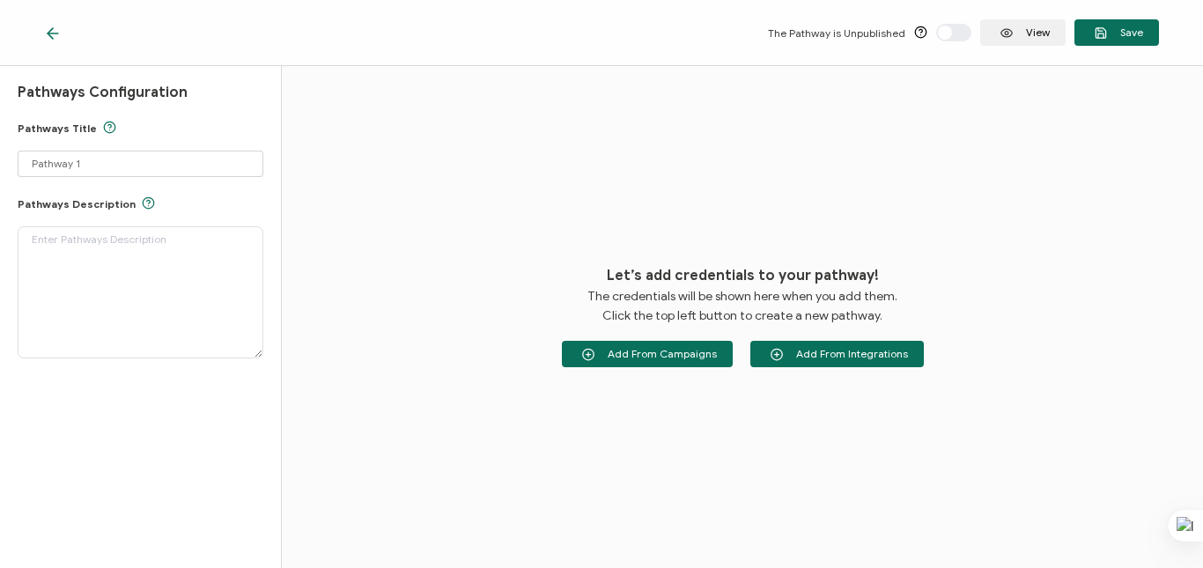
click at [53, 40] on icon at bounding box center [53, 34] width 18 height 18
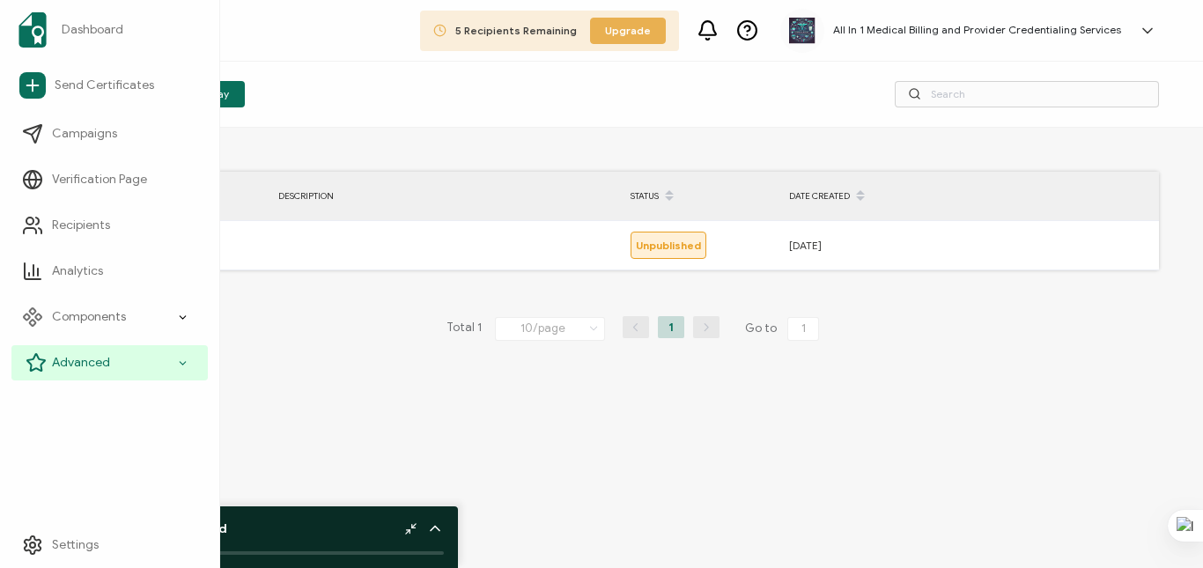
click at [36, 373] on icon at bounding box center [36, 362] width 21 height 21
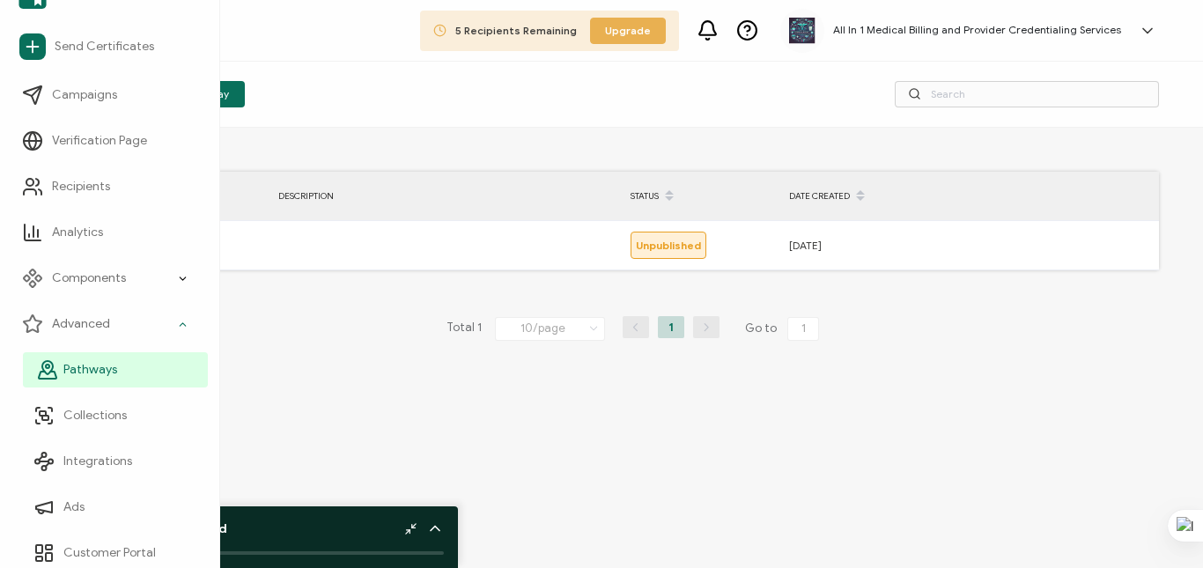
scroll to position [93, 0]
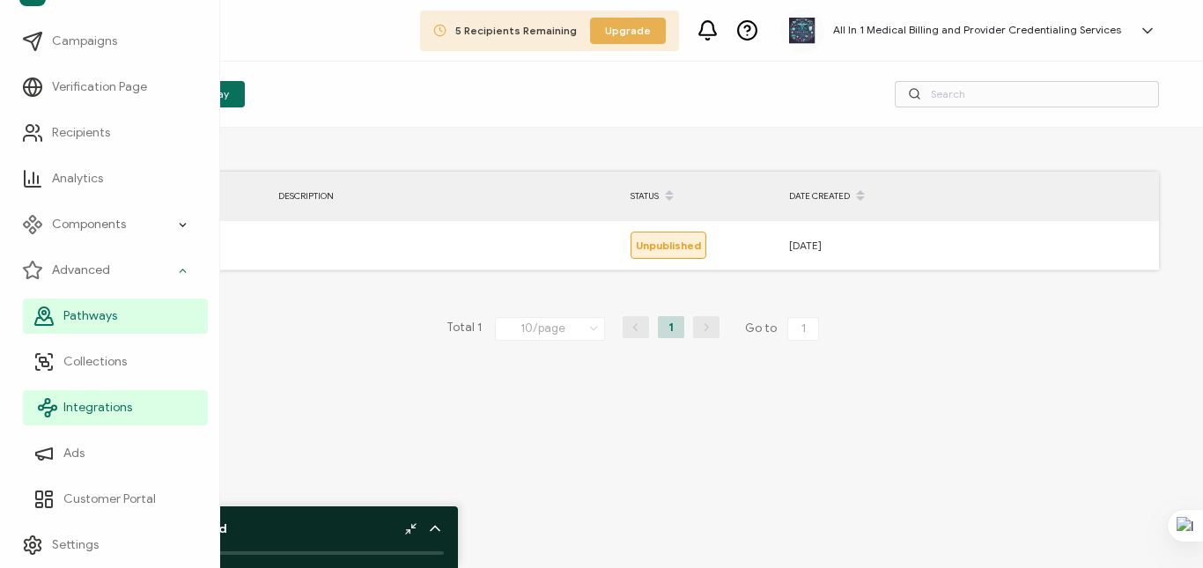
click at [52, 401] on icon at bounding box center [47, 407] width 21 height 21
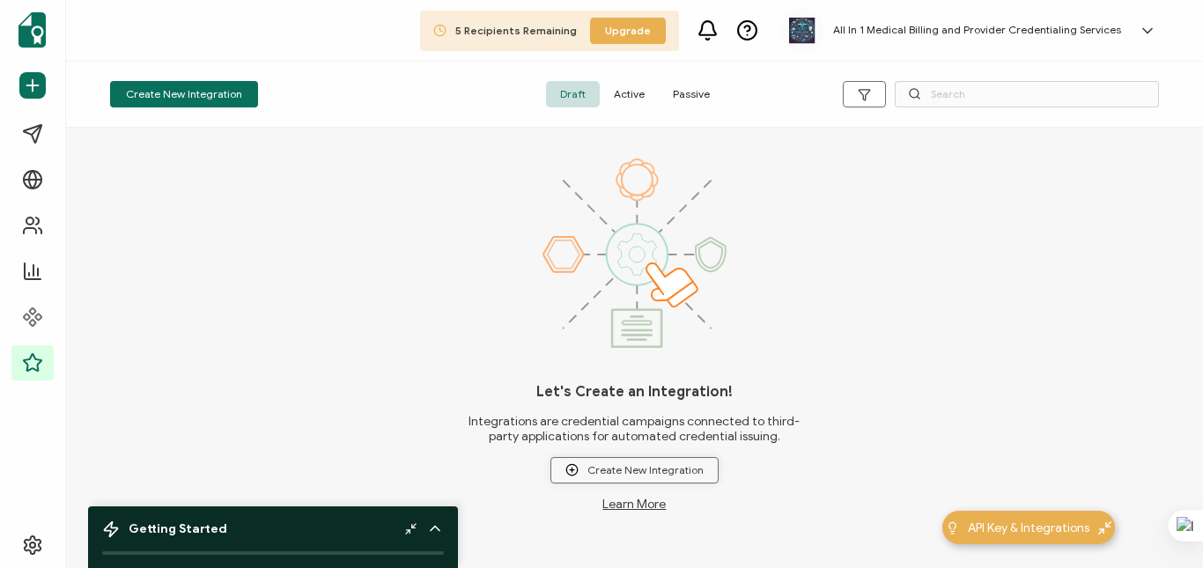
click at [677, 467] on span "Create New Integration" at bounding box center [635, 469] width 138 height 13
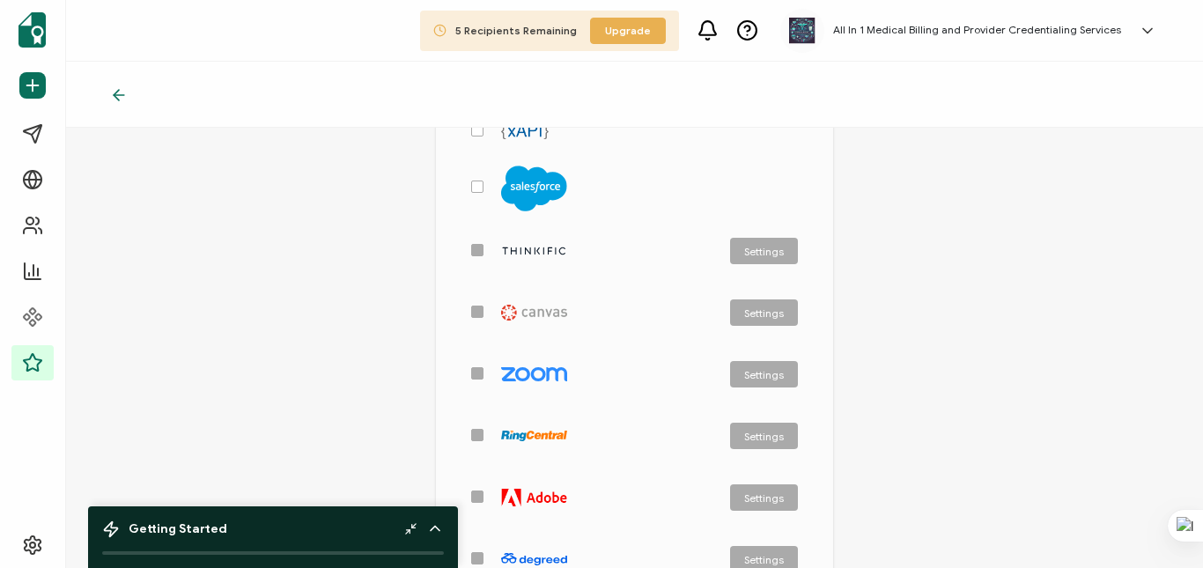
scroll to position [633, 0]
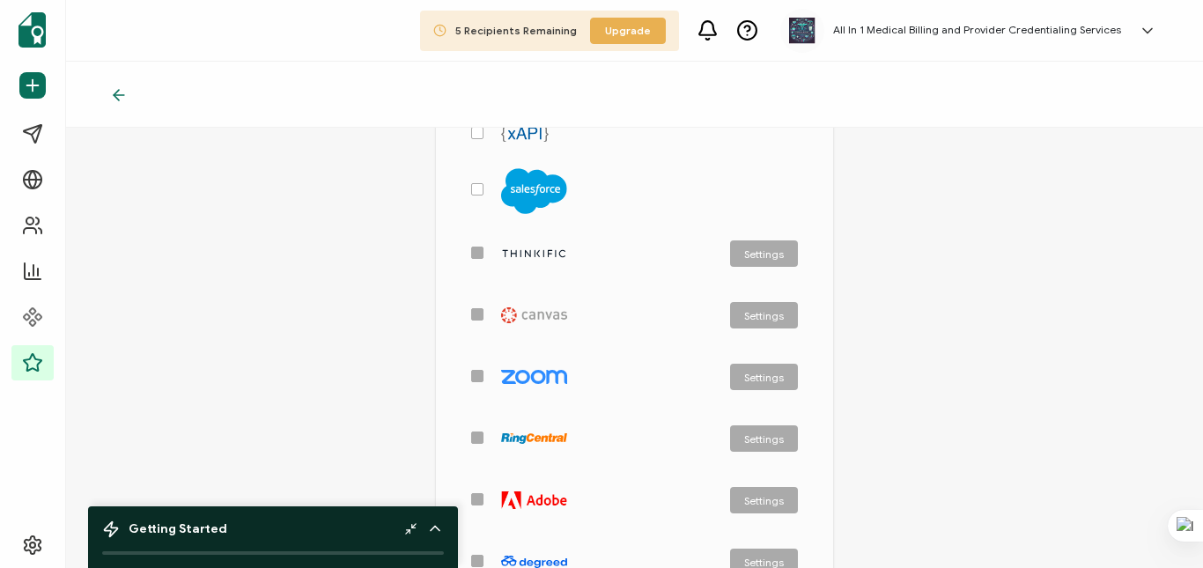
drag, startPoint x: 1144, startPoint y: 383, endPoint x: 475, endPoint y: 188, distance: 697.5
click at [475, 188] on span "checkbox-group" at bounding box center [477, 189] width 12 height 12
click at [484, 183] on input "checkbox-group" at bounding box center [484, 183] width 0 height 0
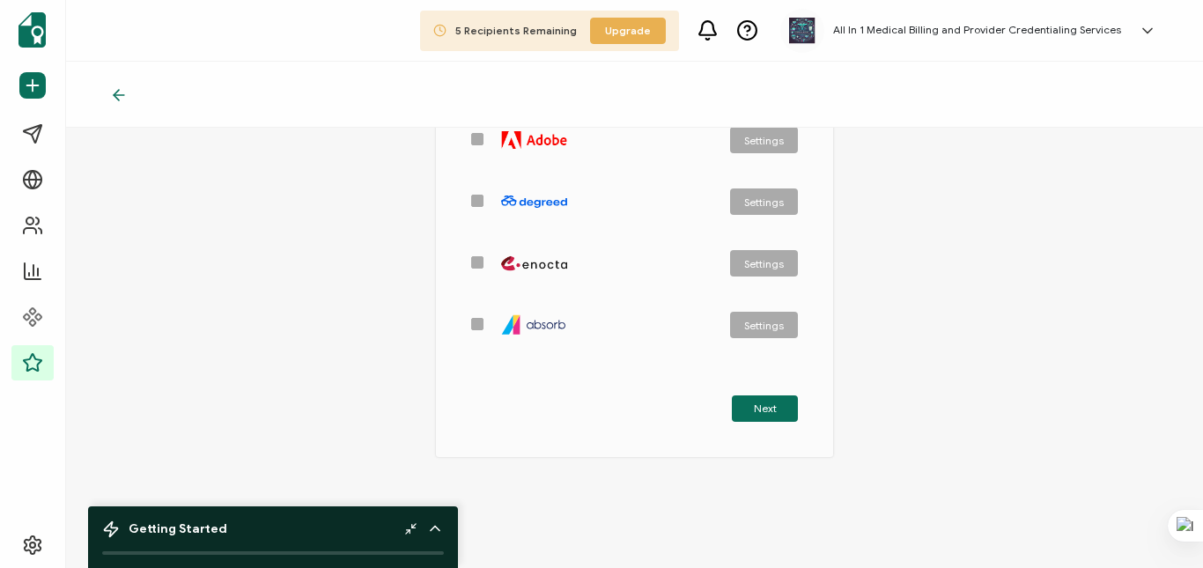
scroll to position [996, 0]
click at [742, 404] on button "Next" at bounding box center [765, 407] width 66 height 26
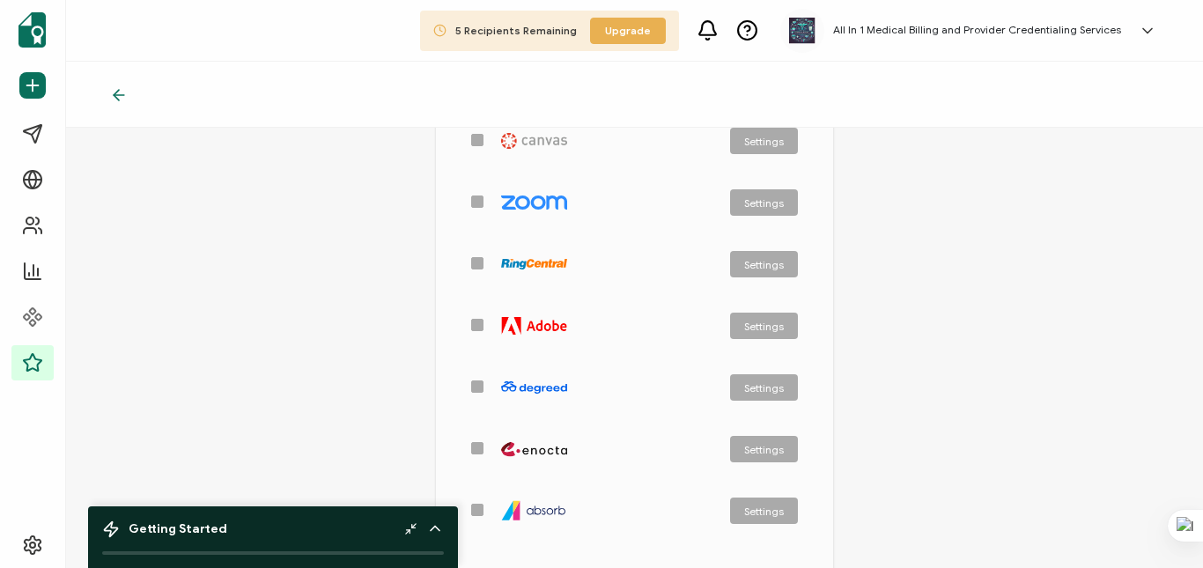
scroll to position [651, 0]
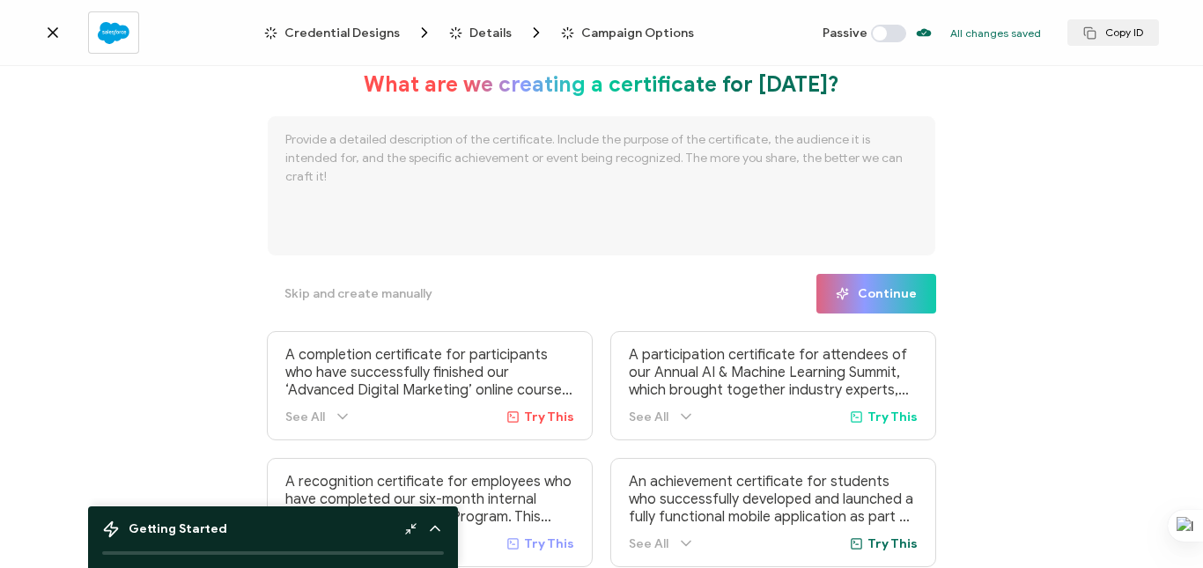
click at [906, 33] on span at bounding box center [888, 34] width 35 height 18
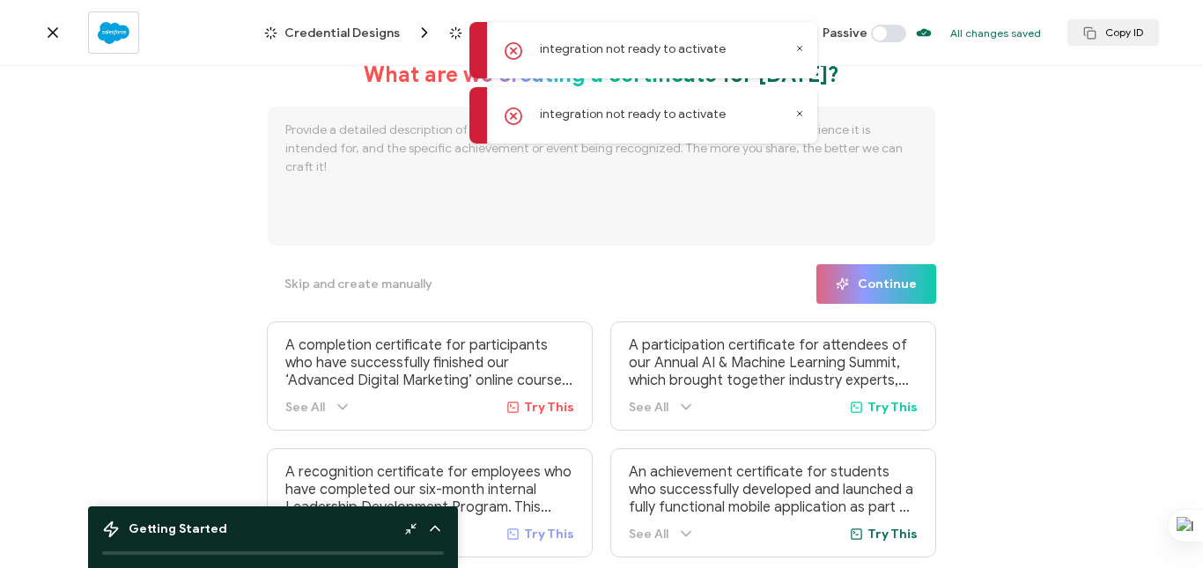
scroll to position [12, 0]
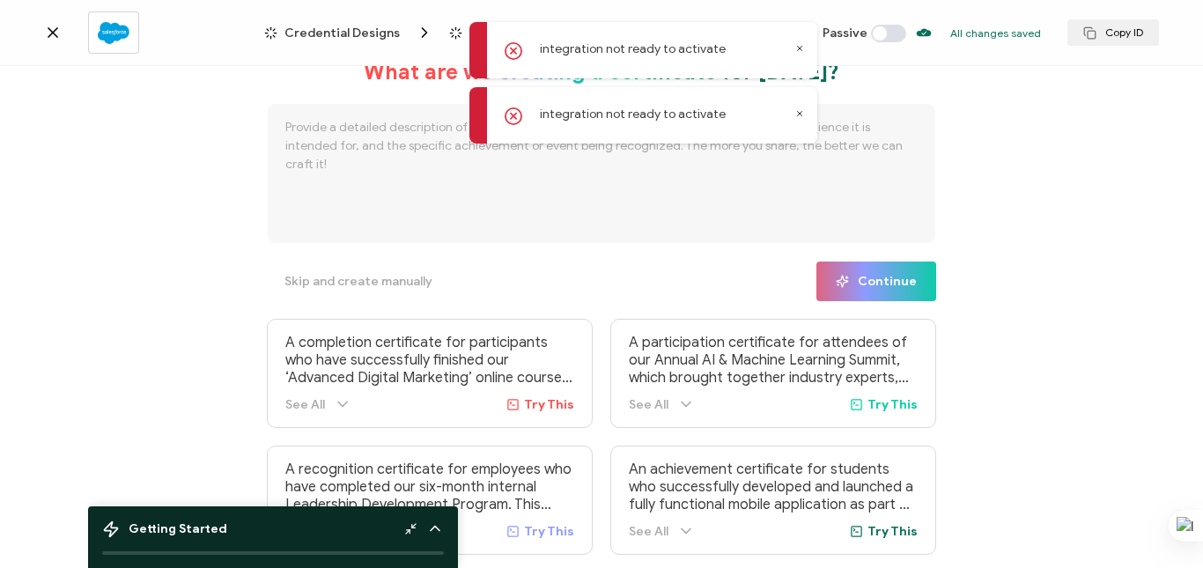
click at [433, 527] on icon at bounding box center [435, 529] width 18 height 18
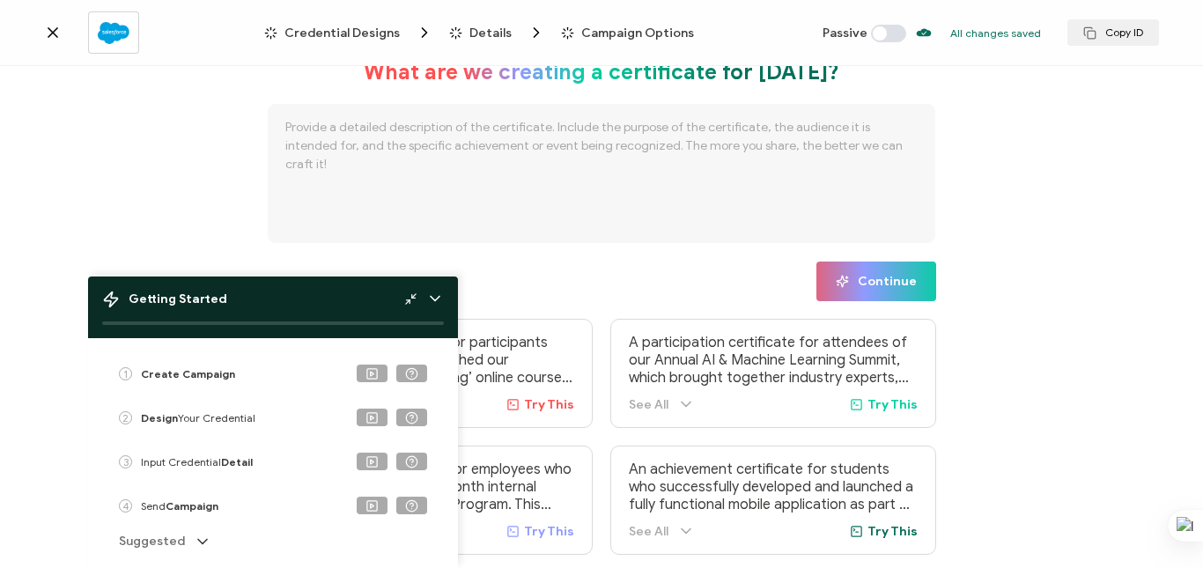
click at [202, 536] on icon at bounding box center [203, 542] width 18 height 18
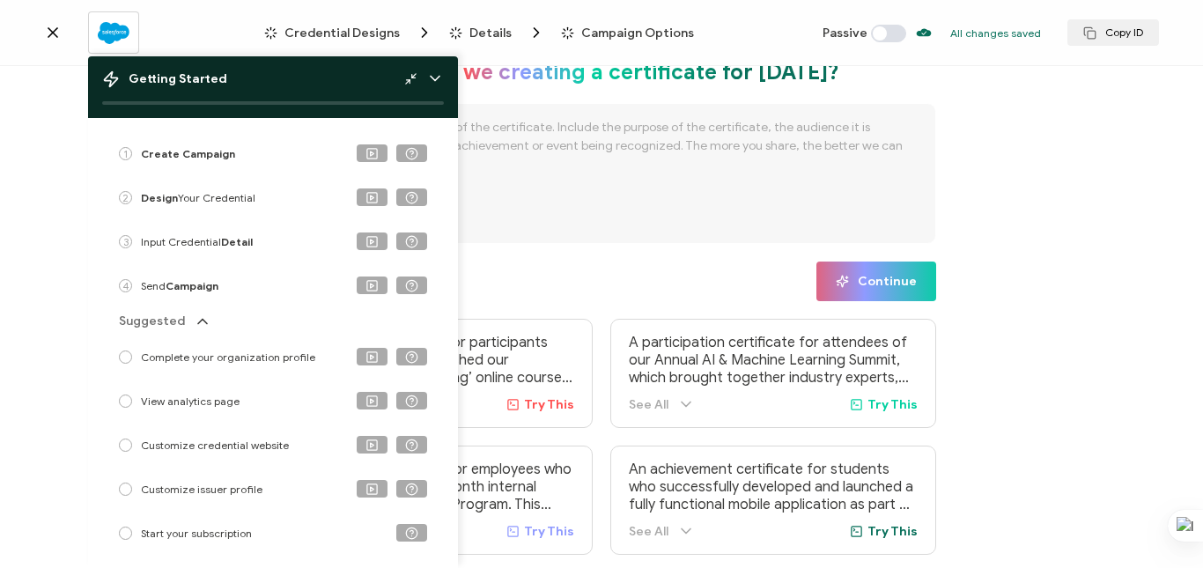
drag, startPoint x: 209, startPoint y: 451, endPoint x: 209, endPoint y: 441, distance: 9.7
drag, startPoint x: 209, startPoint y: 441, endPoint x: 1052, endPoint y: 258, distance: 862.8
click at [1055, 258] on div "What are we creating a certificate for today? Skip and create manually Continue…" at bounding box center [601, 319] width 1203 height 507
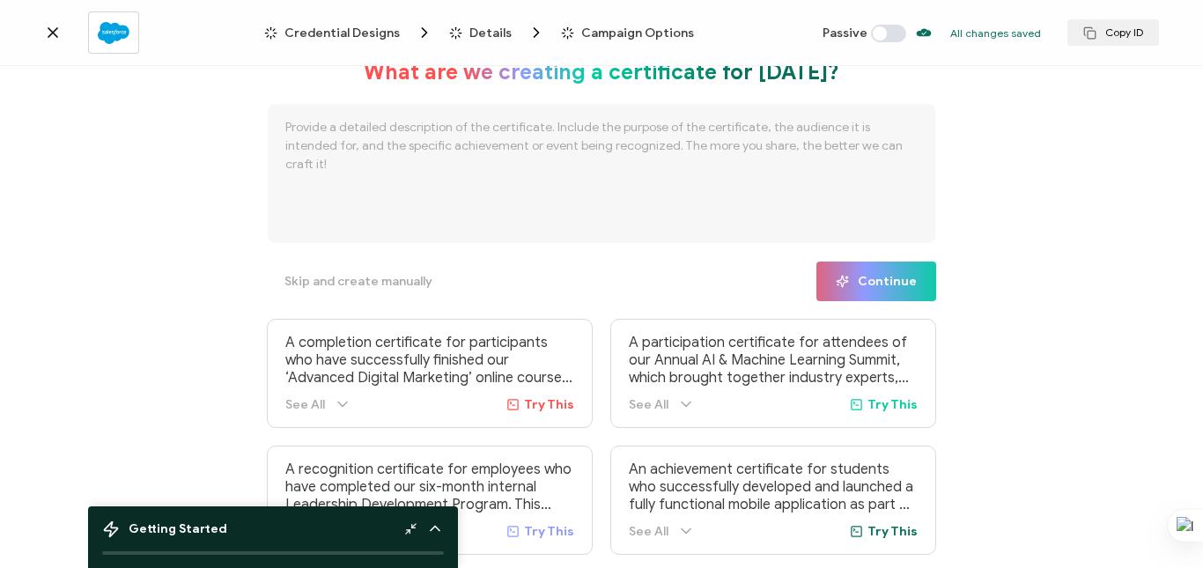
click at [681, 408] on icon at bounding box center [686, 405] width 18 height 18
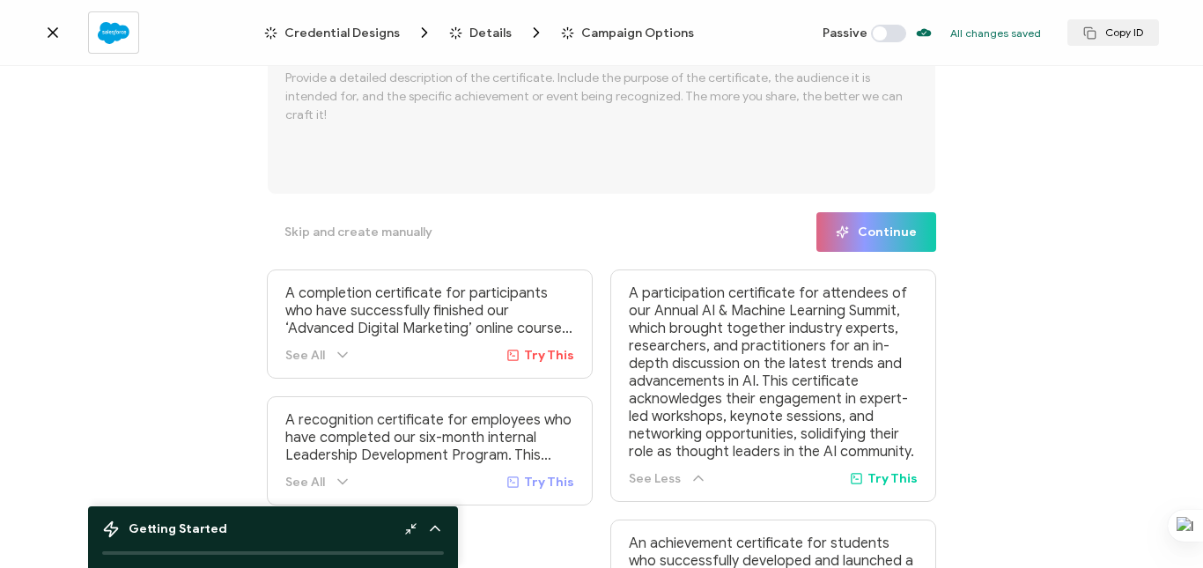
scroll to position [74, 0]
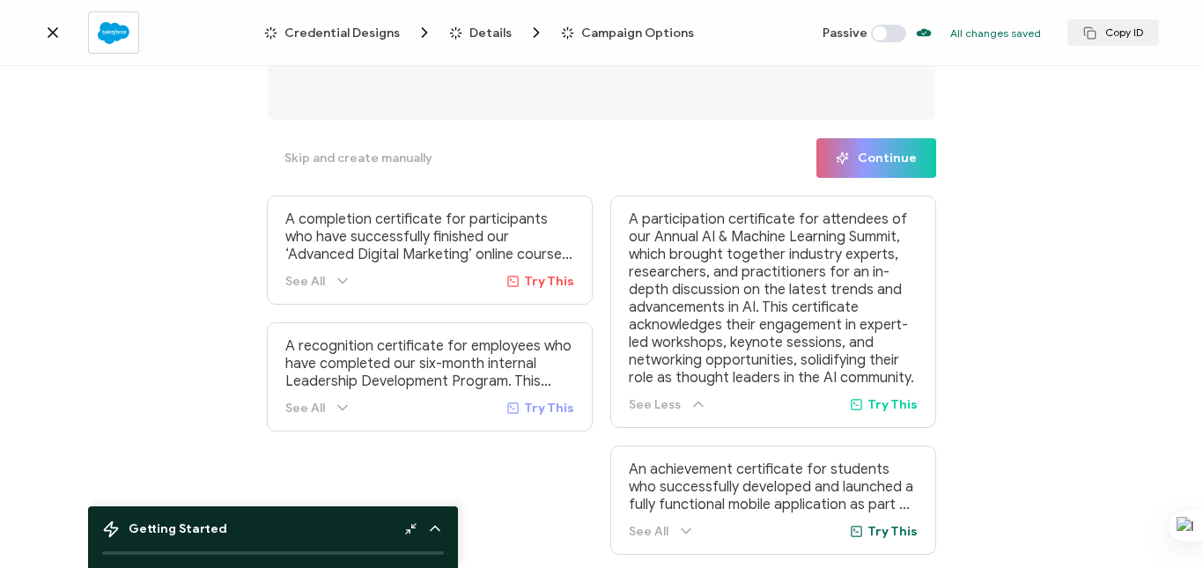
drag, startPoint x: 927, startPoint y: 316, endPoint x: 920, endPoint y: 276, distance: 41.1
drag, startPoint x: 920, startPoint y: 276, endPoint x: 975, endPoint y: 278, distance: 55.5
click at [974, 278] on div "What are we creating a certificate for today? Skip and create manually Continue…" at bounding box center [601, 319] width 1203 height 507
click at [860, 156] on span "Continue" at bounding box center [876, 158] width 81 height 13
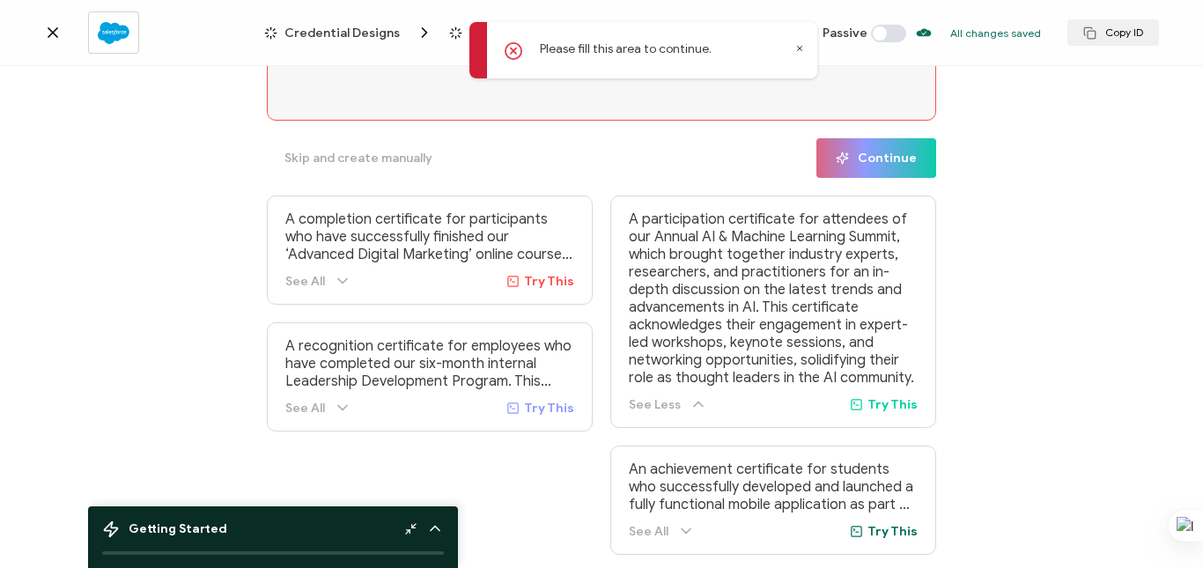
drag, startPoint x: 939, startPoint y: 262, endPoint x: 929, endPoint y: 277, distance: 17.8
drag, startPoint x: 929, startPoint y: 277, endPoint x: 1043, endPoint y: 243, distance: 118.5
click at [1043, 243] on div "What are we creating a certificate for today? Skip and create manually Continue…" at bounding box center [601, 319] width 1203 height 507
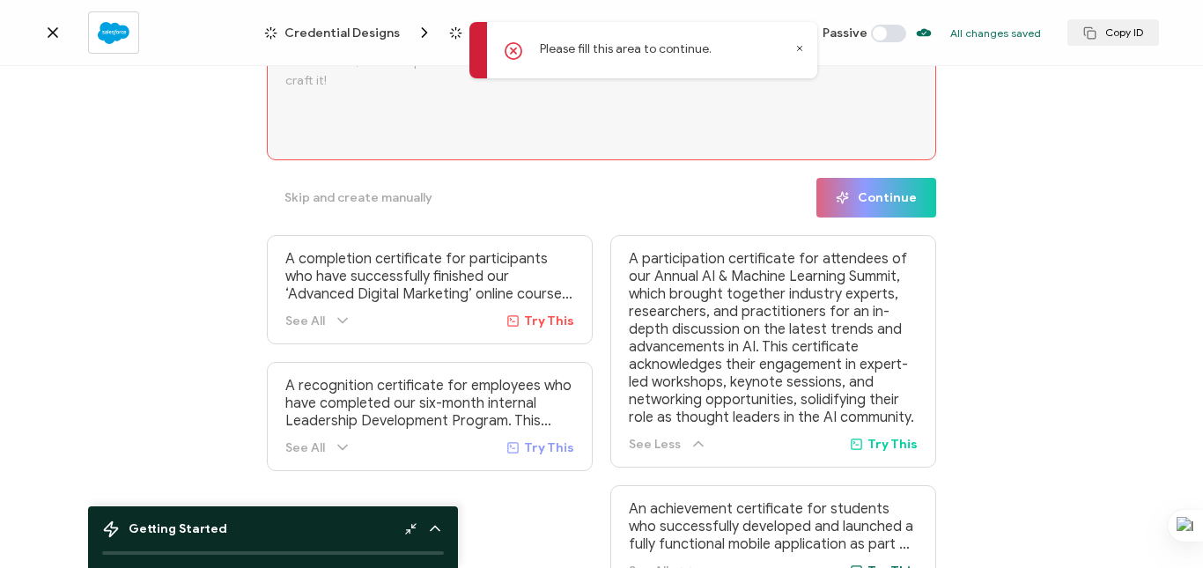
scroll to position [0, 0]
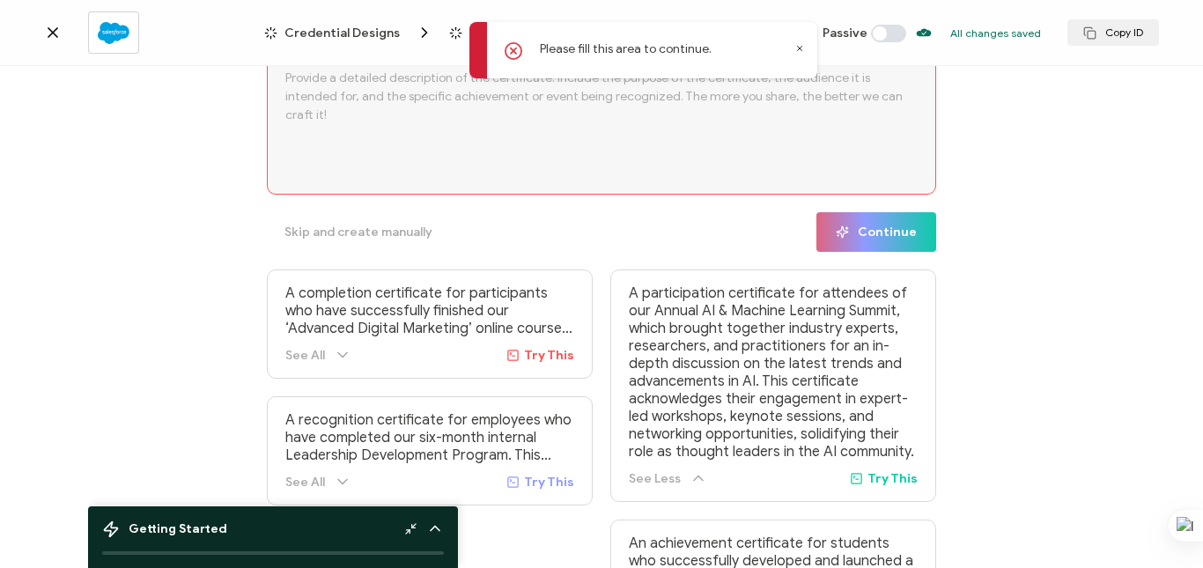
click at [1010, 280] on div "What are we creating a certificate for today? Skip and create manually Continue…" at bounding box center [601, 319] width 1203 height 507
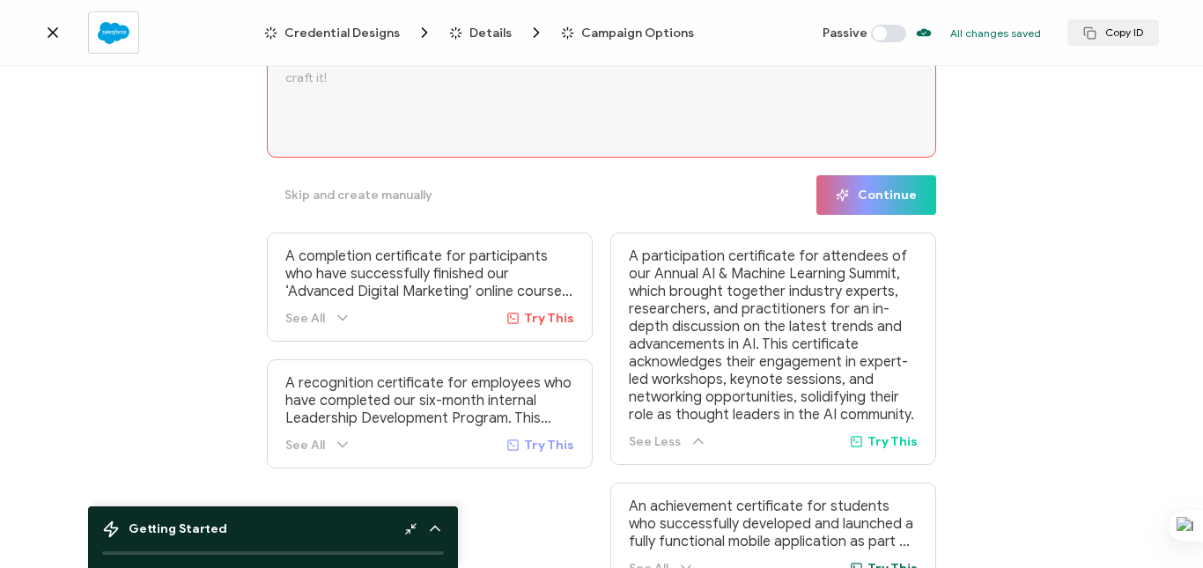
scroll to position [74, 0]
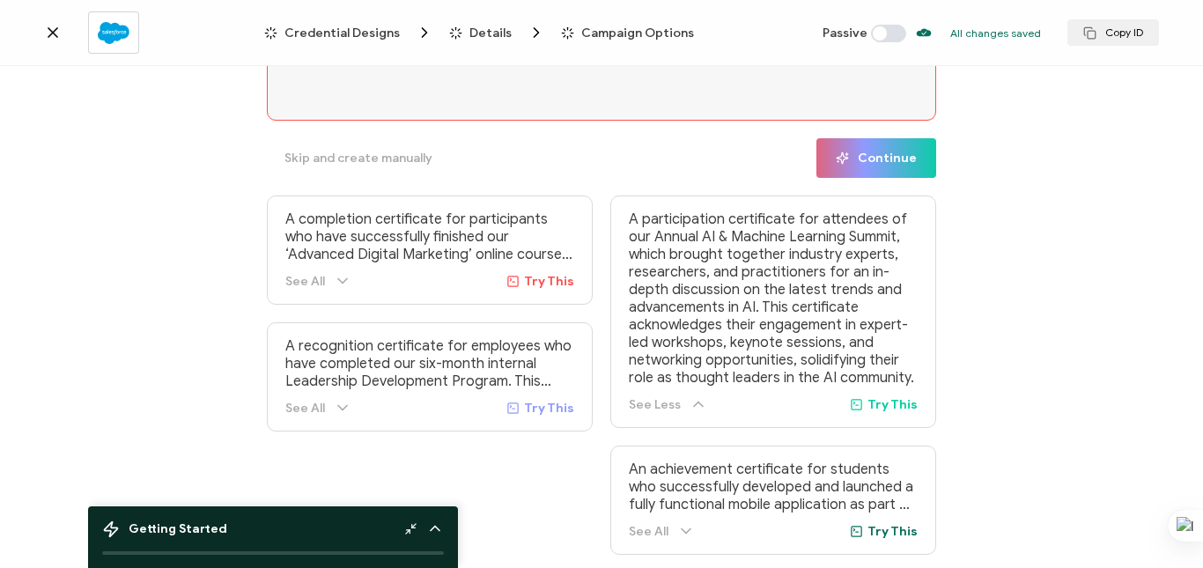
click at [324, 97] on textarea at bounding box center [602, 50] width 670 height 141
paste textarea "https://www.allin1medicalbillingandprovidercredentialing.org/"
type textarea "https://www.allin1medicalbillingandprovidercredentialing.org/"
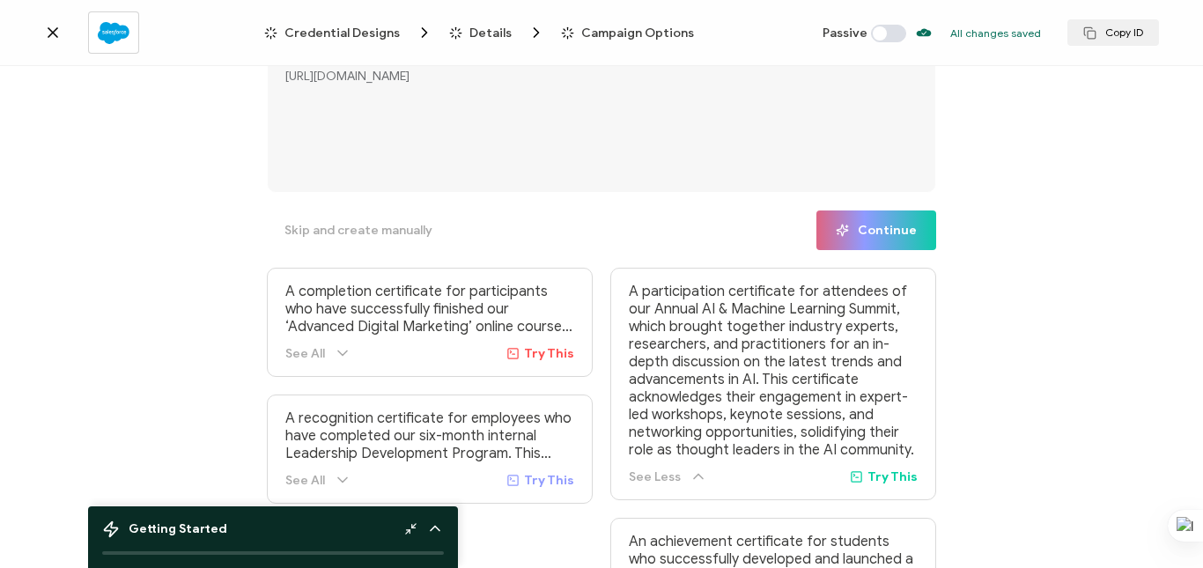
scroll to position [0, 0]
drag, startPoint x: 630, startPoint y: 70, endPoint x: 274, endPoint y: 94, distance: 356.7
click at [274, 94] on textarea "https://www.allin1medicalbillingandprovidercredentialing.org/" at bounding box center [602, 124] width 670 height 141
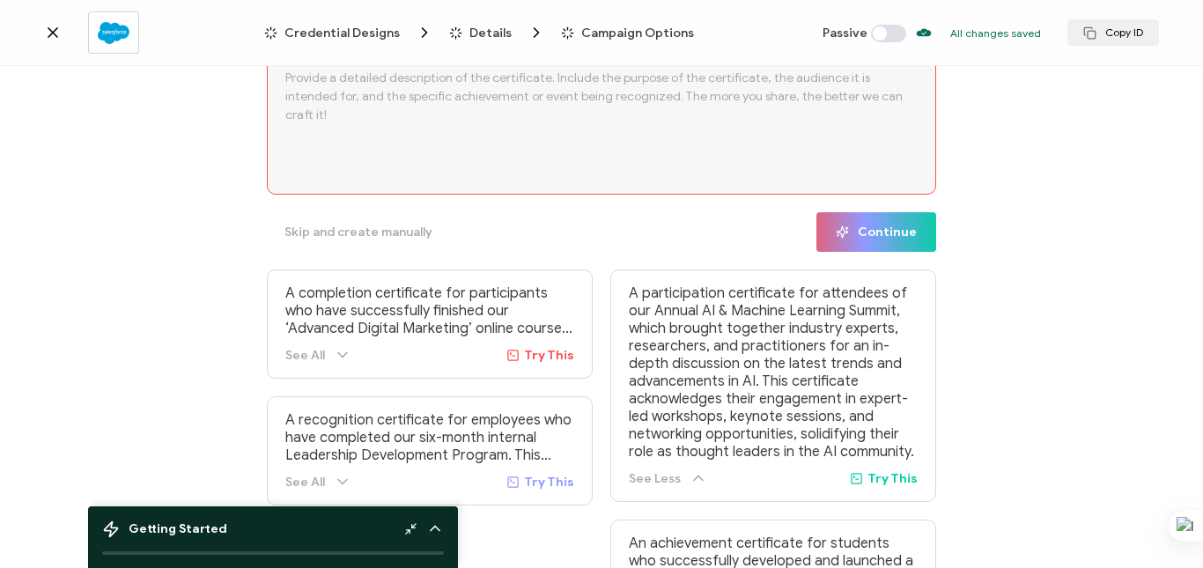
paste textarea ""All In 1 Medical Billing and Provider Credentialing Services is your healthcar…"
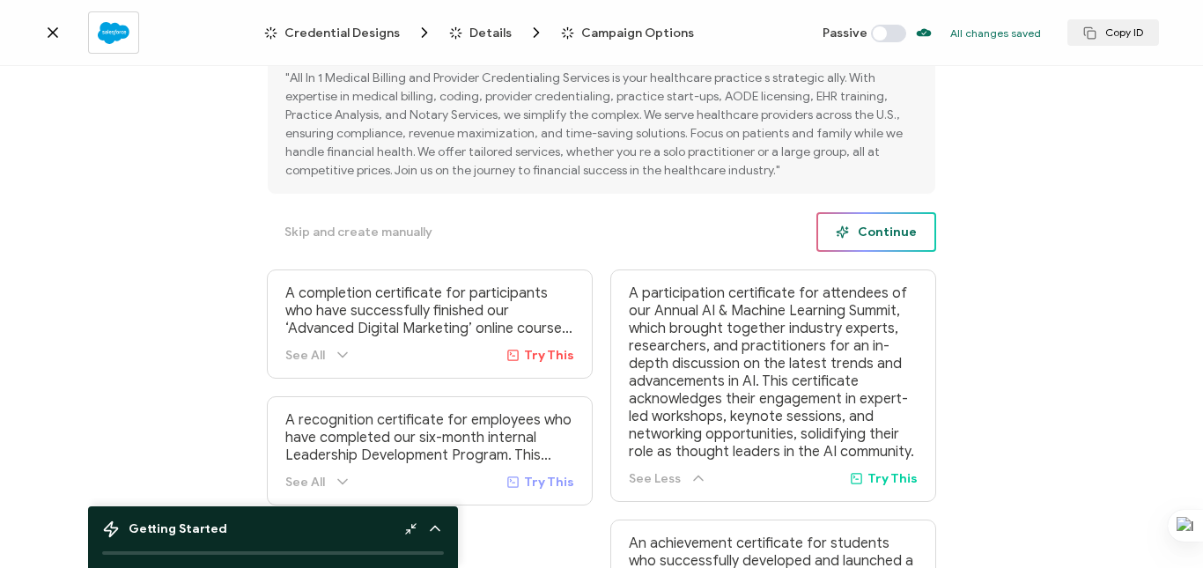
type textarea ""All In 1 Medical Billing and Provider Credentialing Services is your healthcar…"
click at [871, 220] on button "Continue" at bounding box center [877, 232] width 120 height 40
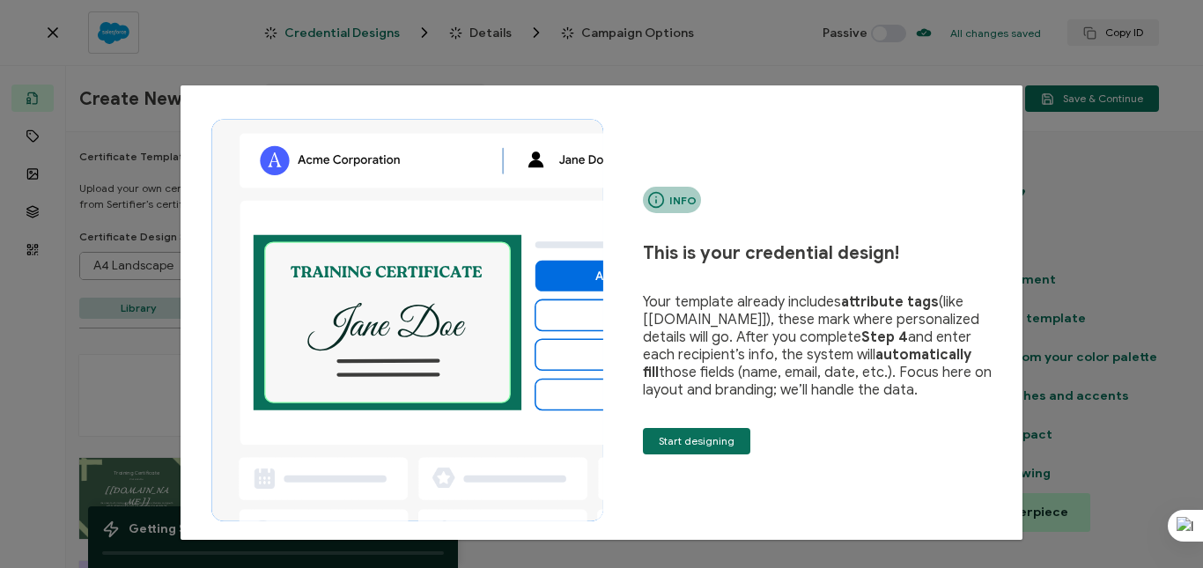
type input "Strouk"
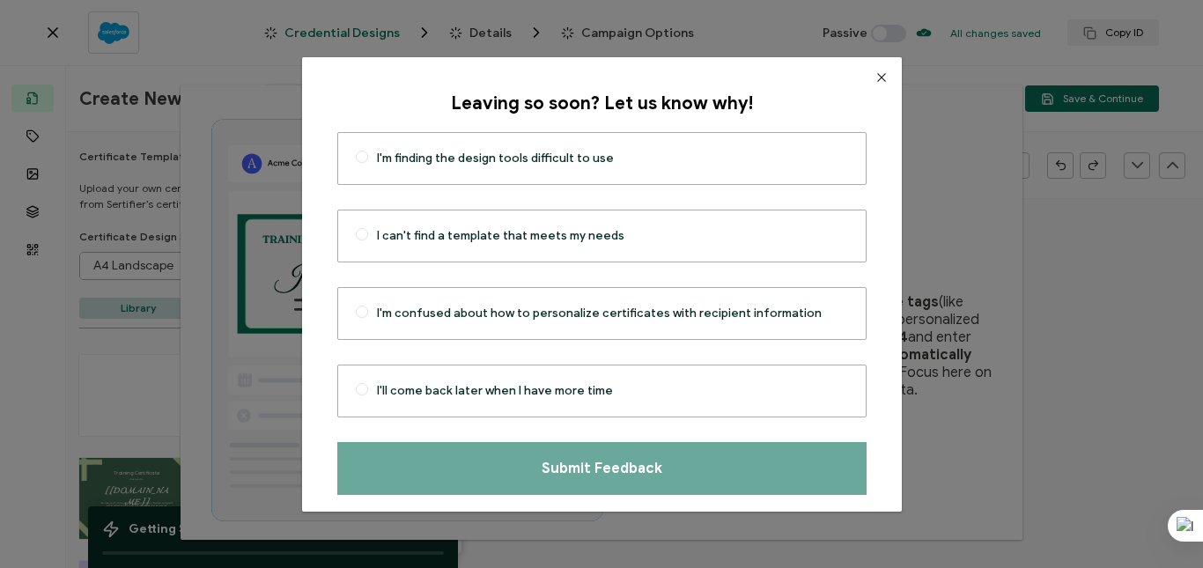
drag, startPoint x: 519, startPoint y: 543, endPoint x: 1179, endPoint y: 312, distance: 699.1
drag, startPoint x: 1179, startPoint y: 312, endPoint x: 1203, endPoint y: 114, distance: 199.6
drag, startPoint x: 1203, startPoint y: 114, endPoint x: 845, endPoint y: -88, distance: 410.7
drag, startPoint x: 845, startPoint y: -88, endPoint x: 760, endPoint y: 98, distance: 204.2
click at [760, 98] on div "Leaving so soon? Let us know why!" at bounding box center [601, 104] width 529 height 22
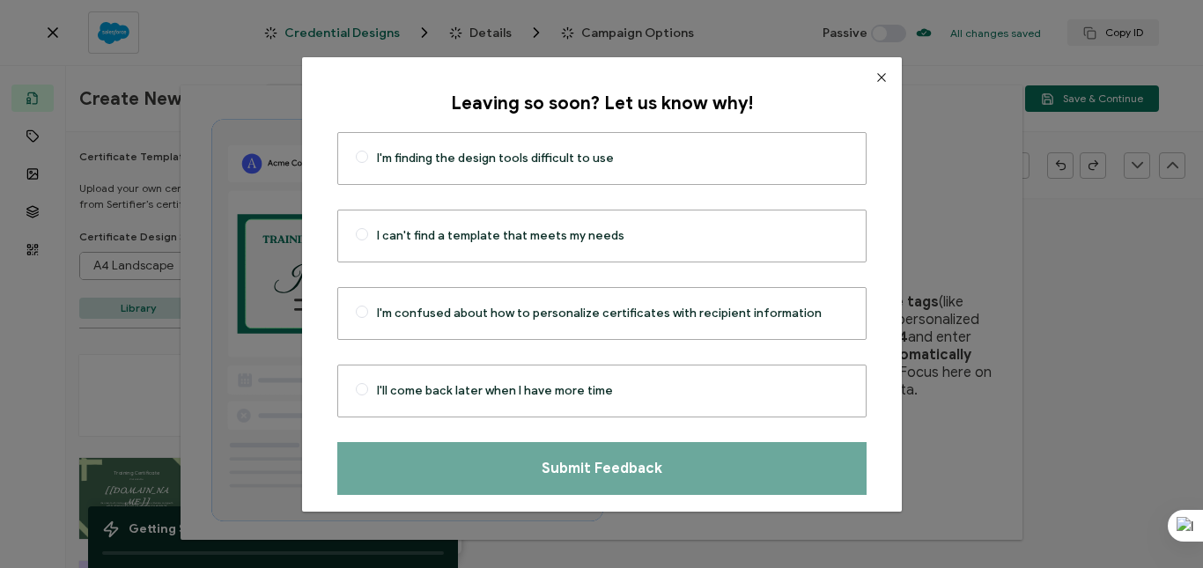
click at [872, 73] on button "Close" at bounding box center [882, 77] width 41 height 41
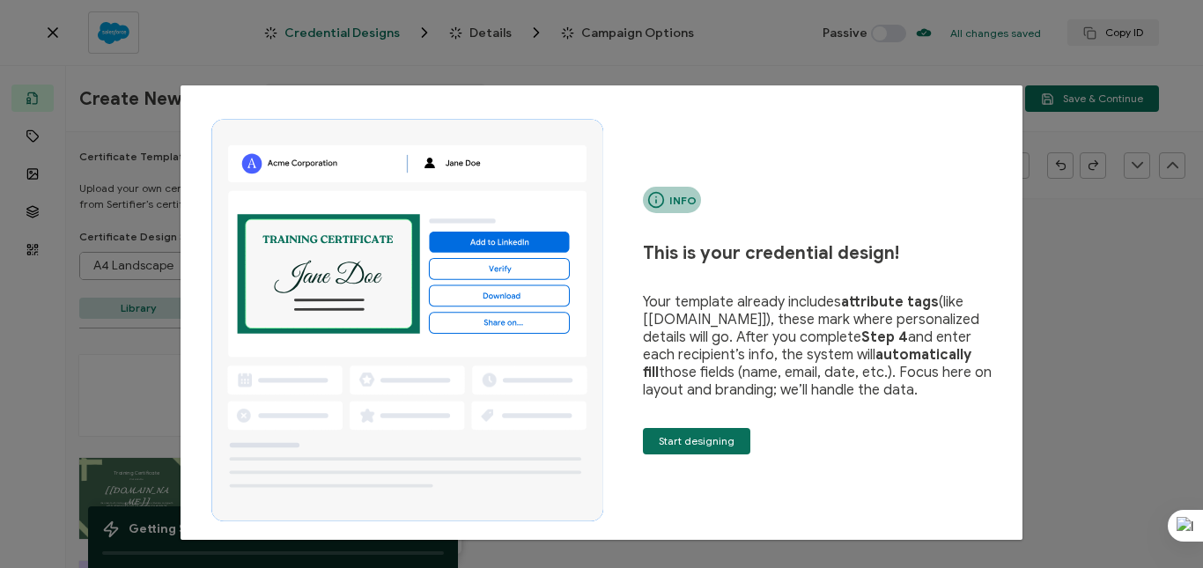
click at [686, 199] on span "Info" at bounding box center [683, 200] width 27 height 13
click at [702, 441] on span "Start designing" at bounding box center [697, 441] width 76 height 11
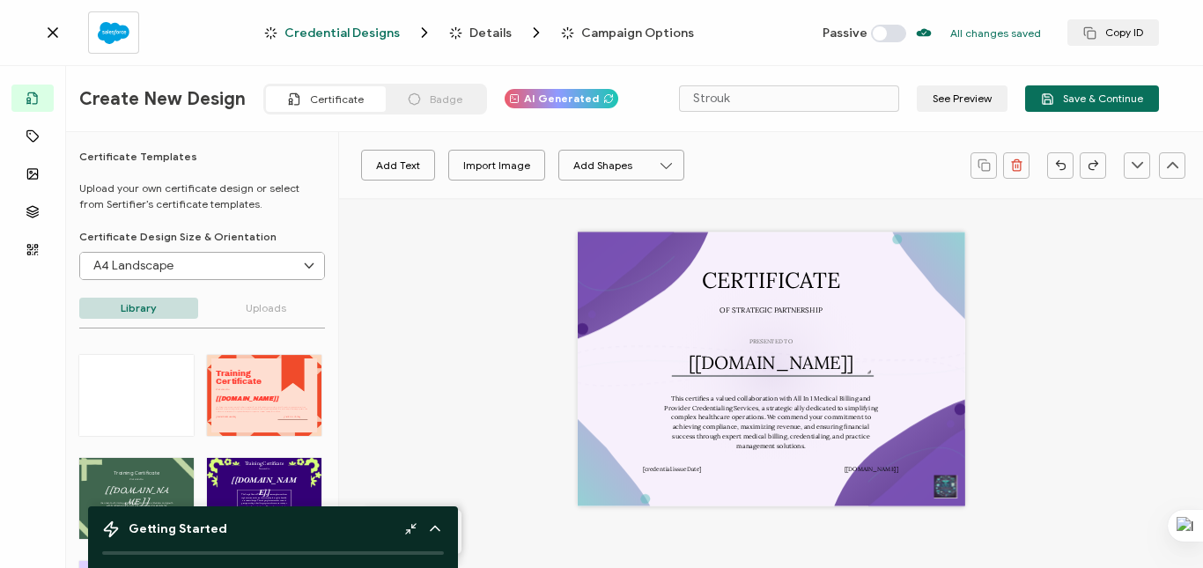
click at [107, 49] on div at bounding box center [113, 31] width 51 height 41
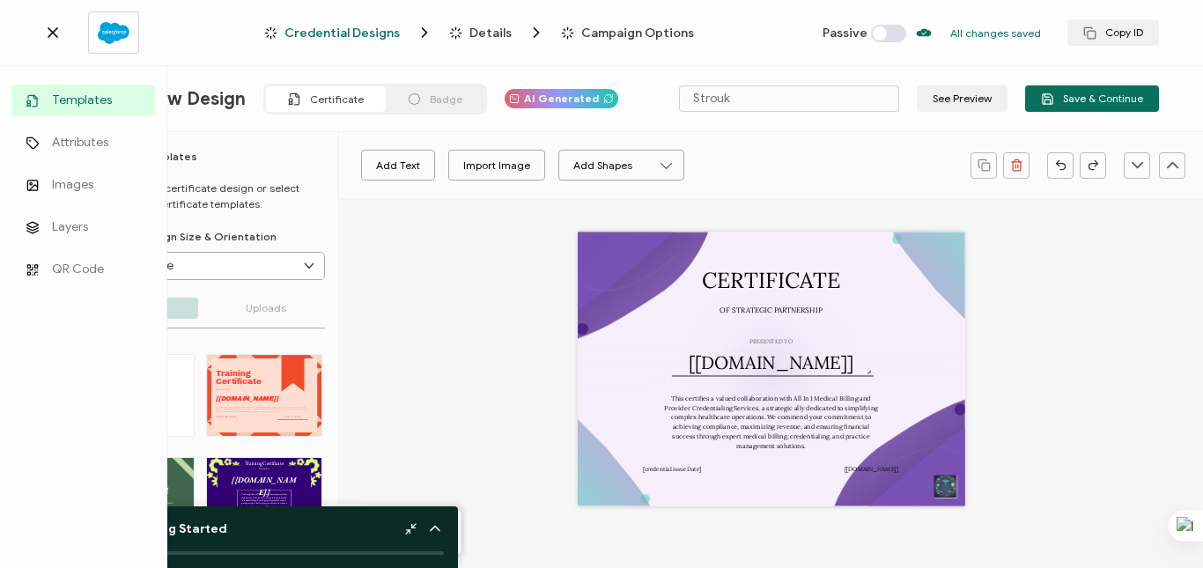
drag, startPoint x: 0, startPoint y: 178, endPoint x: 0, endPoint y: 108, distance: 69.6
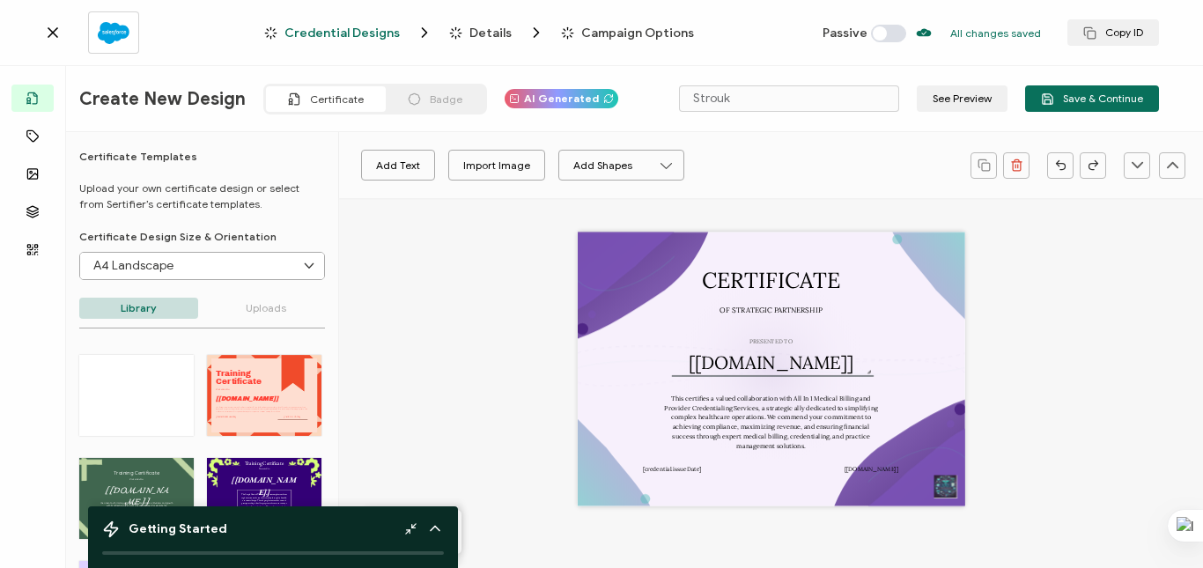
drag, startPoint x: 0, startPoint y: 108, endPoint x: 780, endPoint y: 180, distance: 782.9
click at [780, 180] on div "Add Text Import Image Add Shapes Rectangle Ellipse" at bounding box center [655, 166] width 614 height 44
drag, startPoint x: 542, startPoint y: 39, endPoint x: 529, endPoint y: 13, distance: 28.8
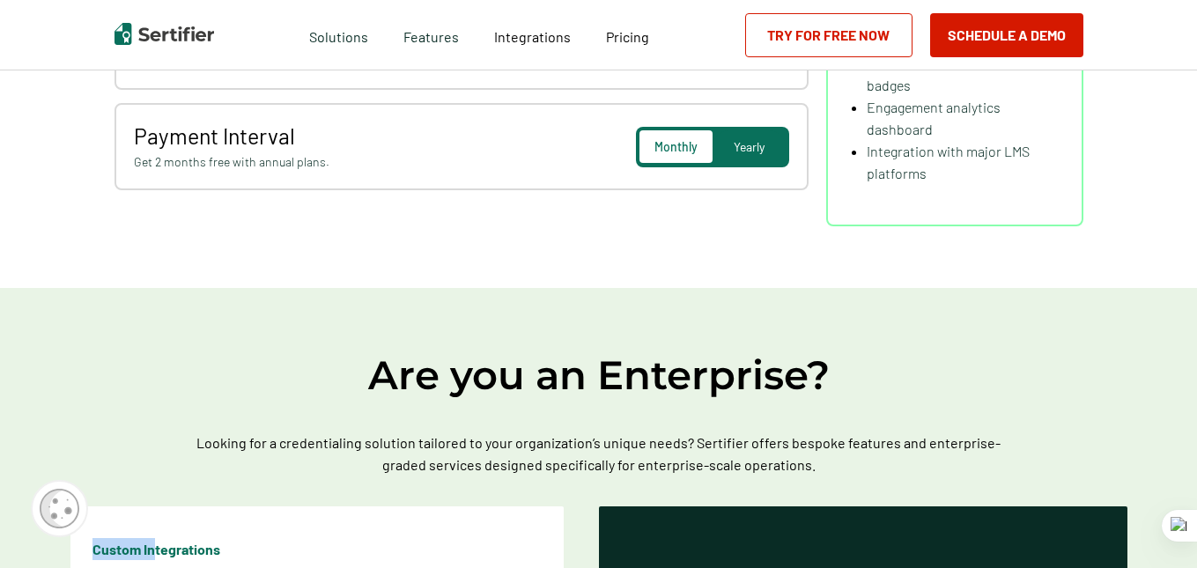
scroll to position [264, 0]
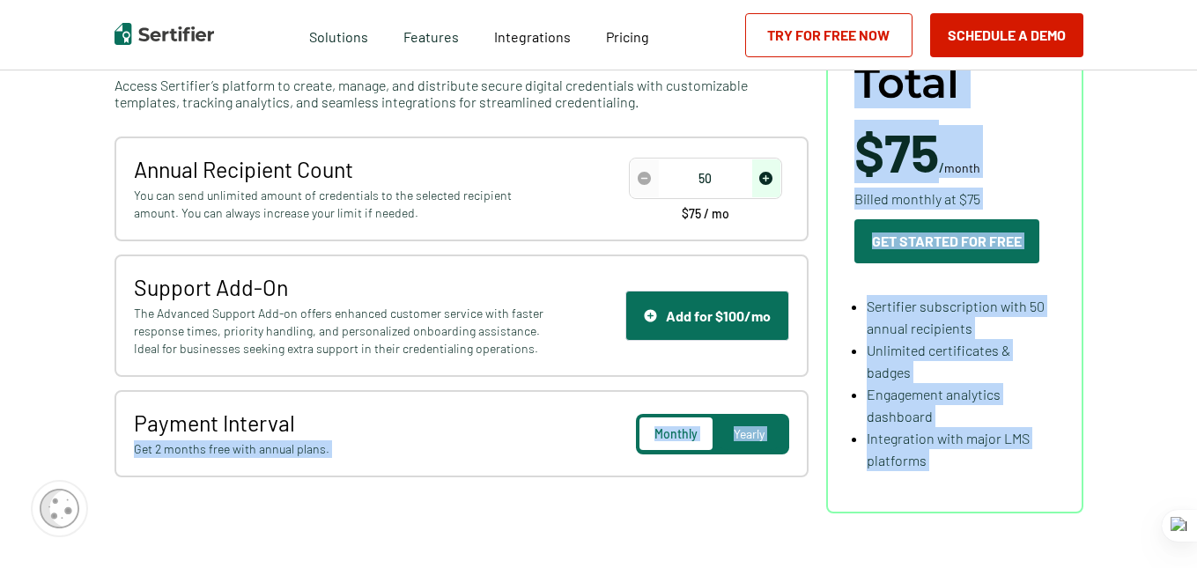
drag, startPoint x: 259, startPoint y: 444, endPoint x: 0, endPoint y: 414, distance: 260.7
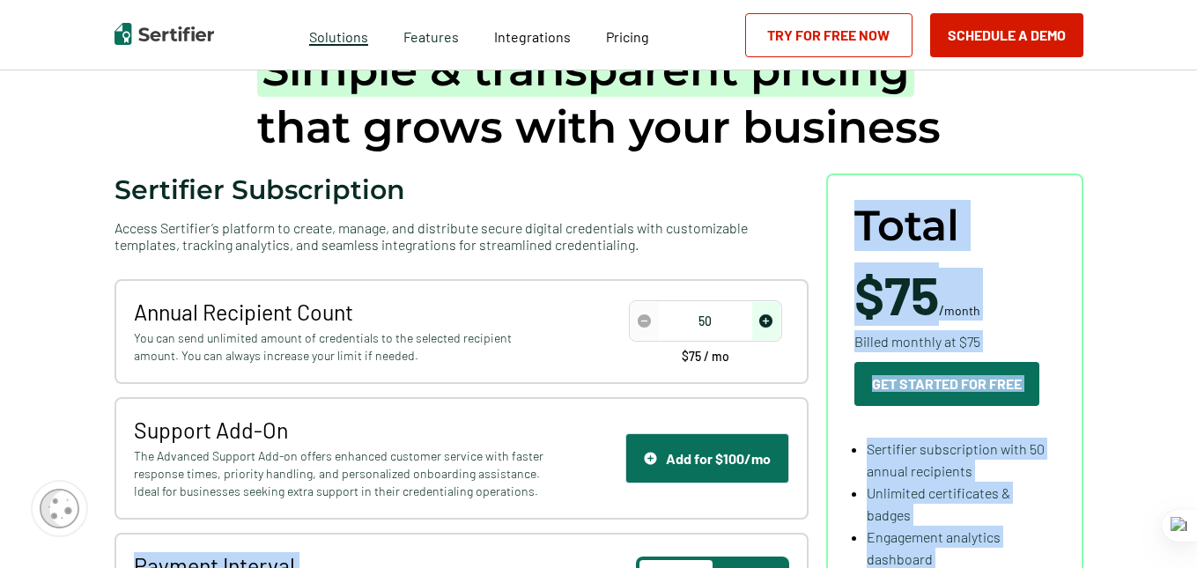
scroll to position [0, 0]
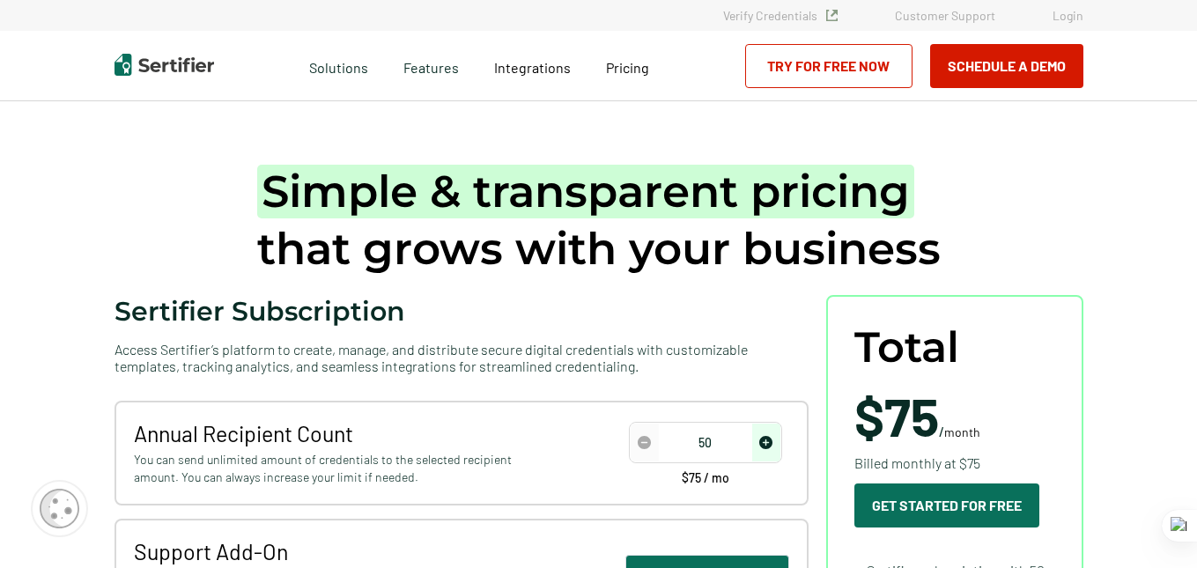
drag, startPoint x: 360, startPoint y: 70, endPoint x: 384, endPoint y: 26, distance: 50.8
drag, startPoint x: 384, startPoint y: 26, endPoint x: 770, endPoint y: 17, distance: 386.0
click at [770, 23] on div "Verify Credentials Customer Support Login" at bounding box center [598, 15] width 1197 height 31
click at [750, 18] on link "Verify Credentials" at bounding box center [780, 15] width 115 height 15
